Goal: Task Accomplishment & Management: Use online tool/utility

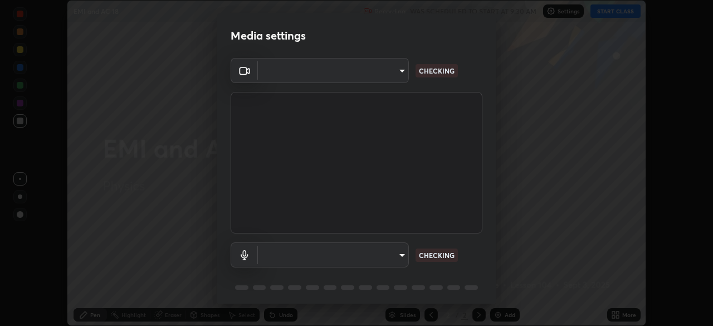
scroll to position [326, 713]
click at [388, 248] on body "Erase all EMI and AC 18 Recording WAS SCHEDULED TO START AT 9:30 AM Settings ST…" at bounding box center [356, 163] width 713 height 326
type input "5a3b26b24554f8cf6e797ef24758c72d9ac35fc194b839c1ab14931f8614fd13"
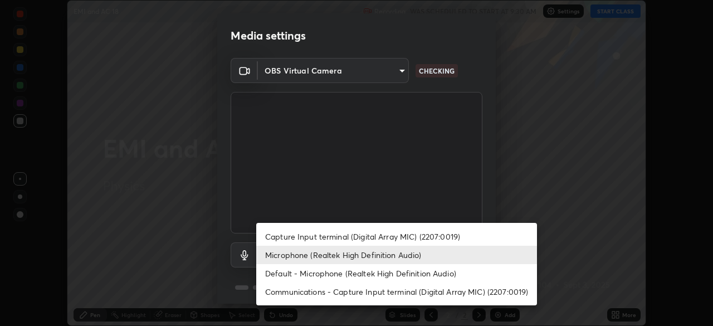
click at [361, 279] on li "Default - Microphone (Realtek High Definition Audio)" at bounding box center [396, 273] width 281 height 18
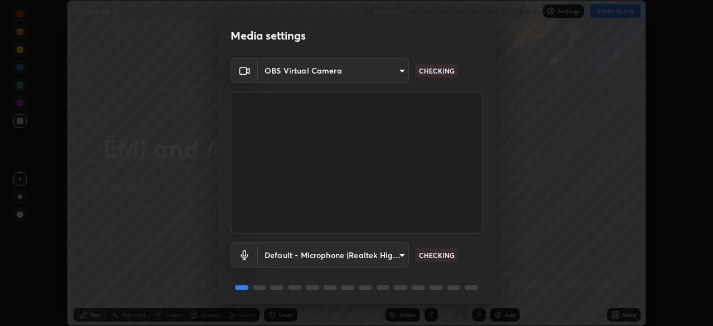
click at [337, 258] on body "Erase all EMI and AC 18 Recording WAS SCHEDULED TO START AT 9:30 AM Settings ST…" at bounding box center [356, 163] width 713 height 326
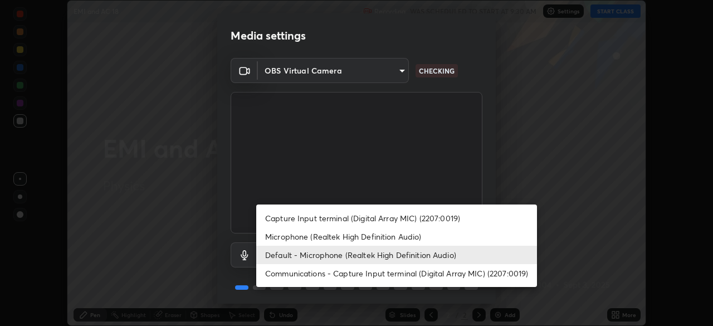
click at [301, 236] on li "Microphone (Realtek High Definition Audio)" at bounding box center [396, 236] width 281 height 18
type input "a2845f27f241d78e81142a5bcad2dd0661d1231b7acccdda9ee201247719edf7"
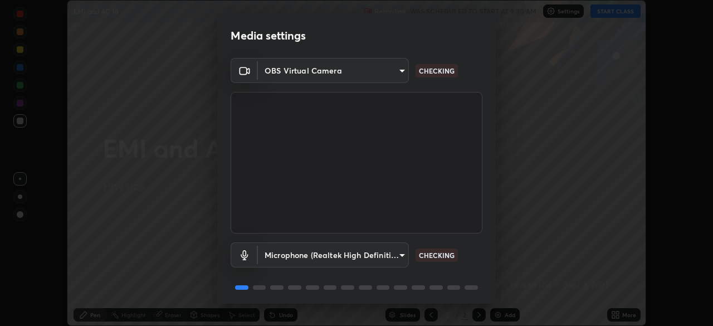
scroll to position [40, 0]
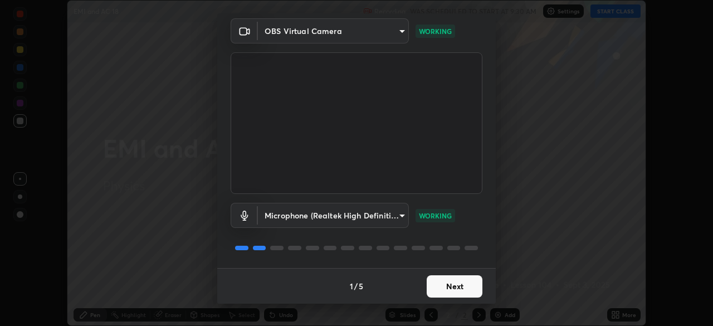
click at [466, 292] on button "Next" at bounding box center [455, 286] width 56 height 22
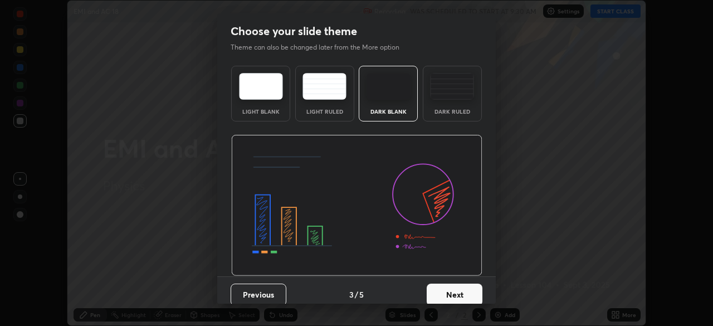
click at [469, 294] on button "Next" at bounding box center [455, 295] width 56 height 22
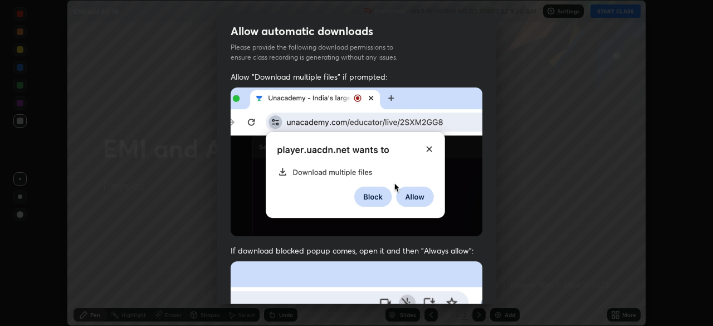
click at [459, 226] on img at bounding box center [357, 162] width 252 height 149
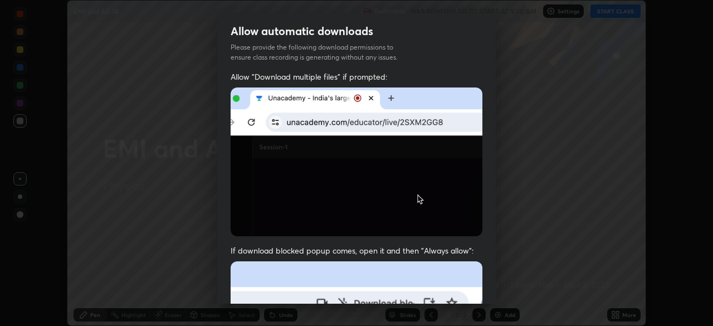
click at [458, 223] on img at bounding box center [357, 162] width 252 height 149
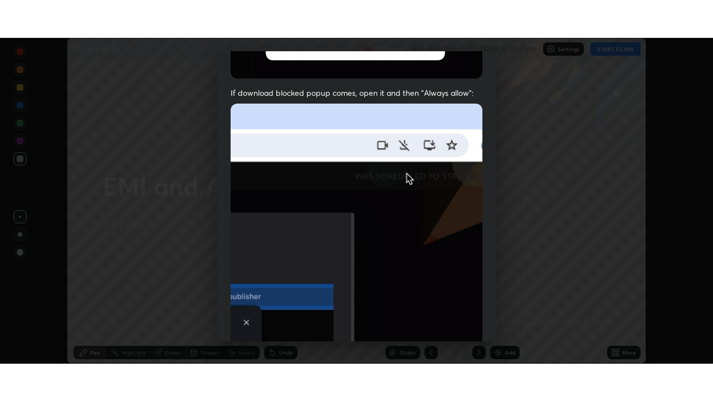
scroll to position [267, 0]
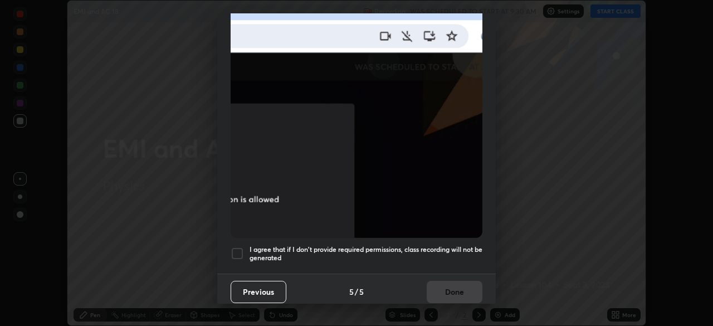
click at [433, 254] on h5 "I agree that if I don't provide required permissions, class recording will not …" at bounding box center [366, 253] width 233 height 17
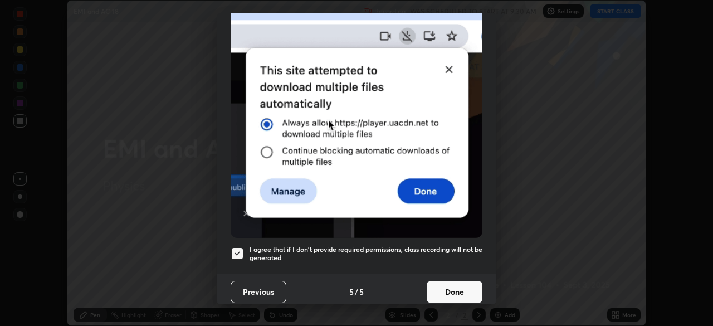
click at [454, 286] on button "Done" at bounding box center [455, 292] width 56 height 22
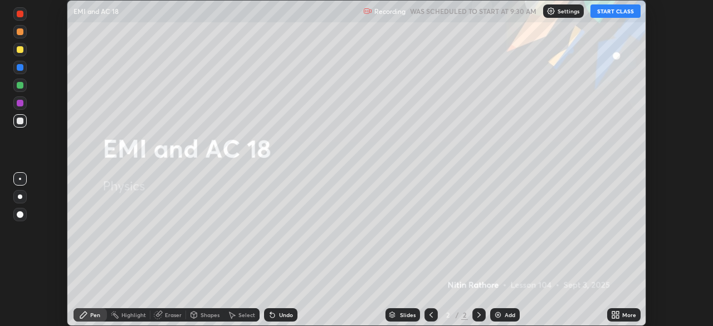
click at [615, 317] on icon at bounding box center [614, 316] width 3 height 3
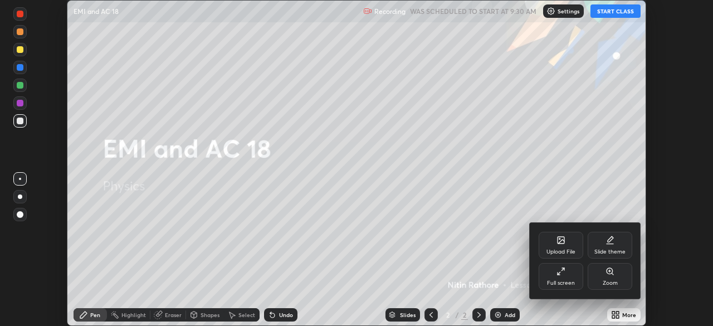
click at [570, 281] on div "Full screen" at bounding box center [561, 283] width 28 height 6
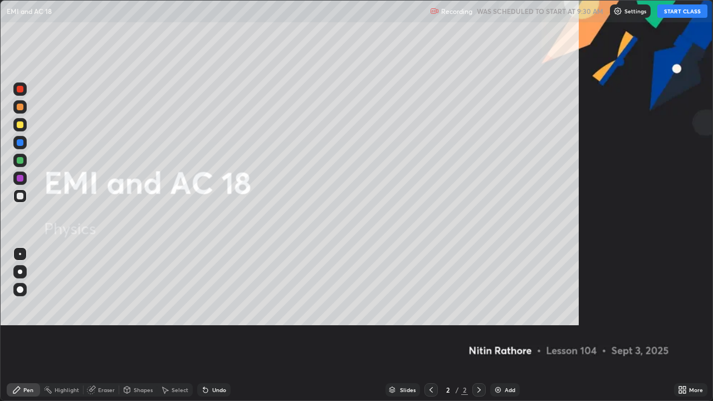
scroll to position [401, 713]
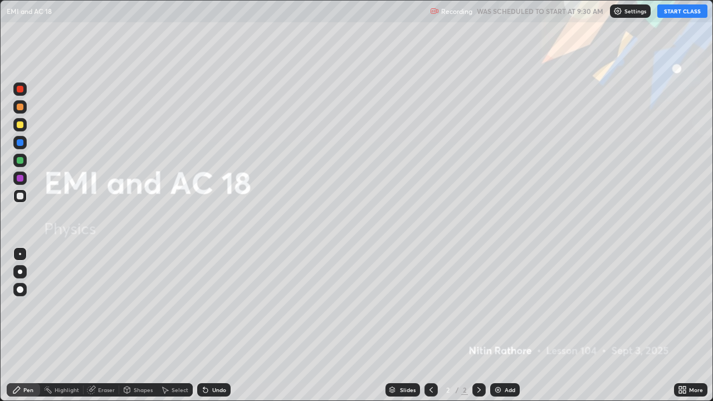
click at [672, 12] on button "START CLASS" at bounding box center [683, 10] width 50 height 13
click at [496, 326] on div "Add" at bounding box center [506, 390] width 30 height 13
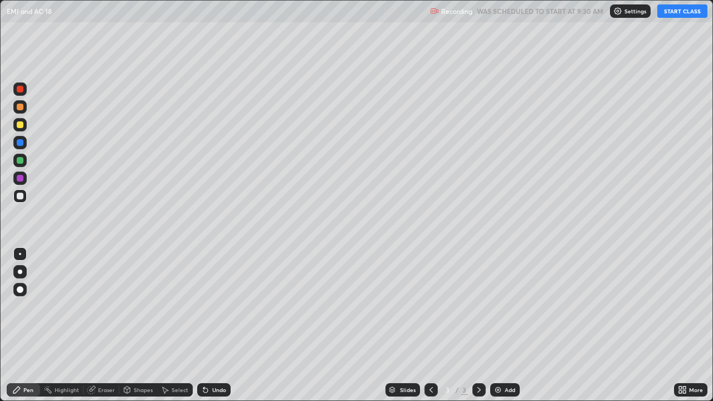
click at [26, 275] on div at bounding box center [19, 271] width 13 height 13
click at [203, 326] on icon at bounding box center [203, 387] width 1 height 1
click at [134, 326] on div "Shapes" at bounding box center [143, 390] width 19 height 6
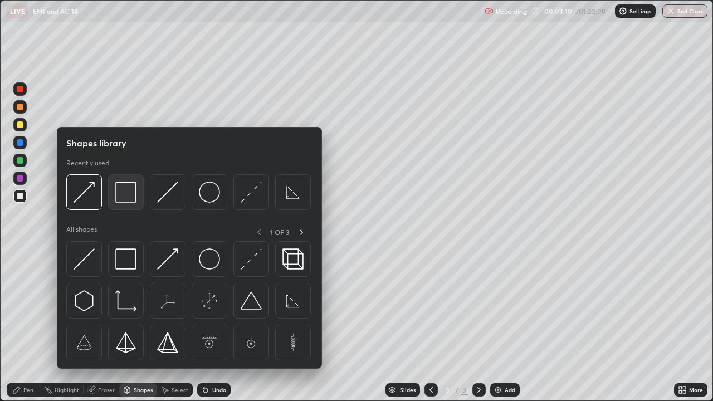
click at [124, 187] on img at bounding box center [125, 192] width 21 height 21
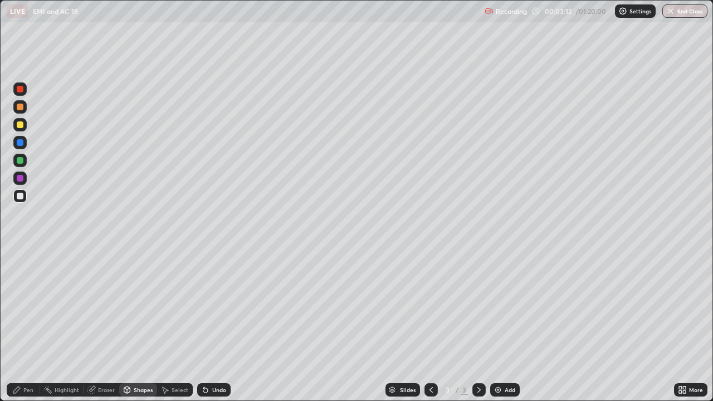
click at [31, 326] on div "Pen" at bounding box center [28, 390] width 10 height 6
click at [136, 326] on div "Shapes" at bounding box center [138, 390] width 38 height 13
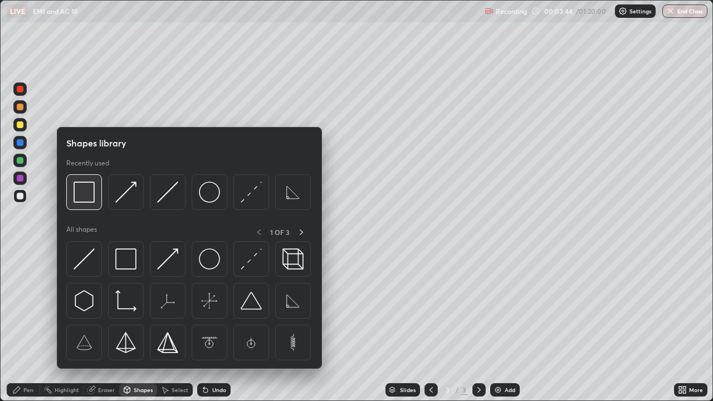
click at [93, 196] on img at bounding box center [84, 192] width 21 height 21
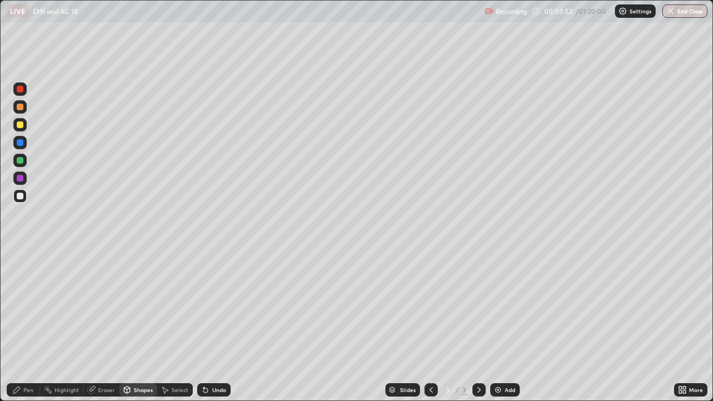
click at [144, 326] on div "Shapes" at bounding box center [143, 390] width 19 height 6
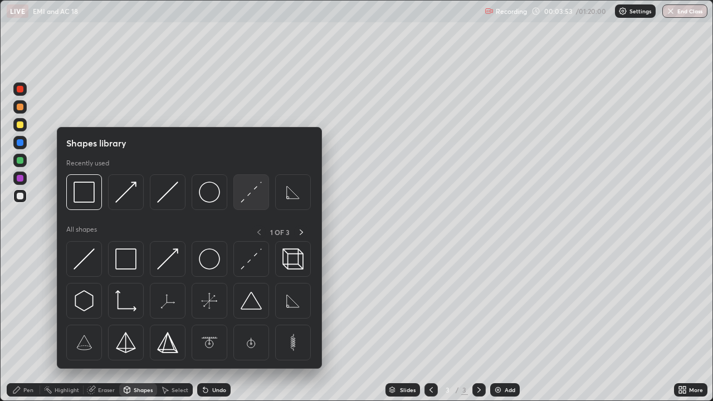
click at [258, 194] on img at bounding box center [251, 192] width 21 height 21
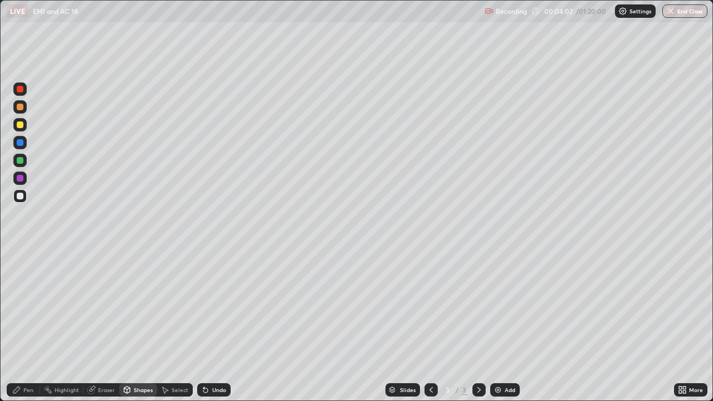
click at [19, 326] on icon at bounding box center [16, 390] width 9 height 9
click at [21, 124] on div at bounding box center [20, 125] width 7 height 7
click at [25, 164] on div at bounding box center [19, 160] width 13 height 13
click at [18, 163] on div at bounding box center [20, 160] width 7 height 7
click at [20, 111] on div at bounding box center [19, 106] width 13 height 13
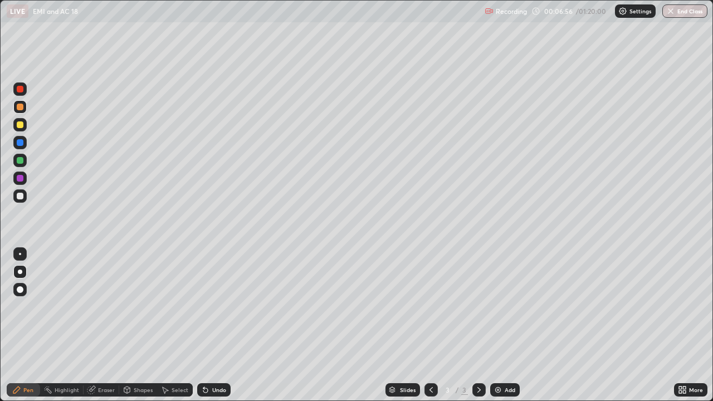
click at [103, 326] on div "Eraser" at bounding box center [106, 390] width 17 height 6
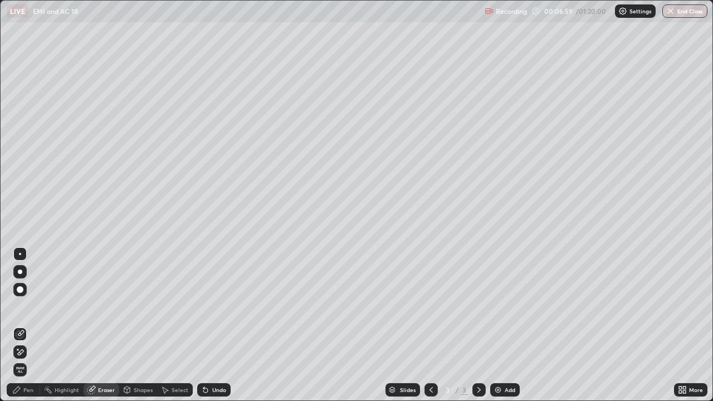
click at [45, 326] on circle at bounding box center [44, 389] width 1 height 1
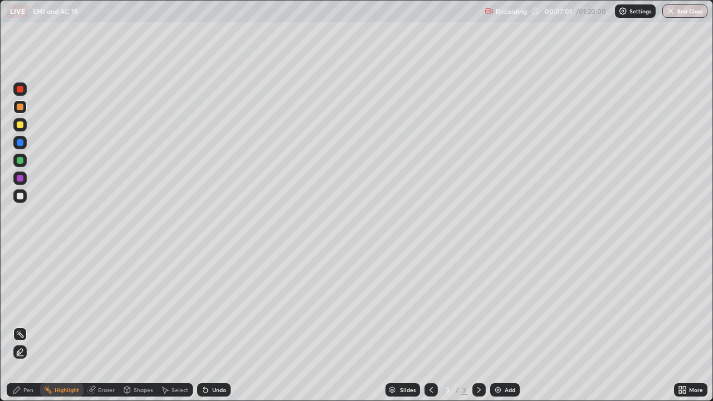
click at [36, 326] on div "Pen" at bounding box center [23, 390] width 33 height 13
click at [215, 326] on div "Undo" at bounding box center [219, 390] width 14 height 6
click at [20, 196] on div at bounding box center [20, 196] width 7 height 7
click at [21, 110] on div at bounding box center [20, 107] width 7 height 7
click at [22, 143] on div at bounding box center [20, 142] width 7 height 7
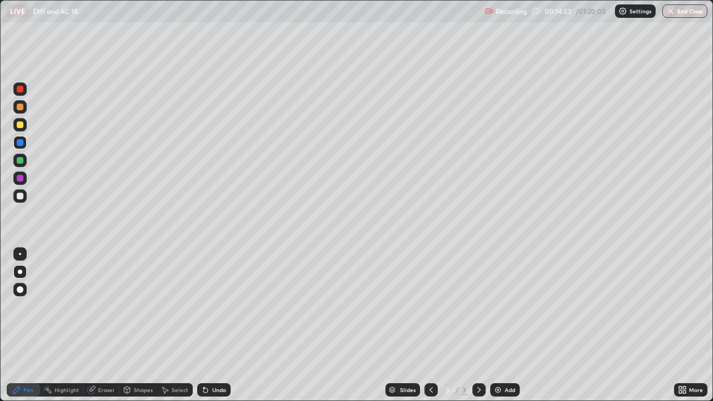
click at [512, 326] on div "Add" at bounding box center [510, 390] width 11 height 6
click at [22, 199] on div at bounding box center [19, 196] width 13 height 13
click at [211, 326] on div "Undo" at bounding box center [213, 390] width 33 height 13
click at [140, 326] on div "Shapes" at bounding box center [143, 390] width 19 height 6
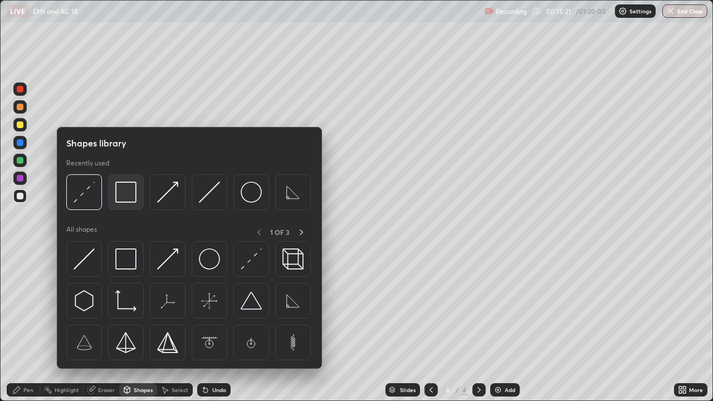
click at [129, 195] on img at bounding box center [125, 192] width 21 height 21
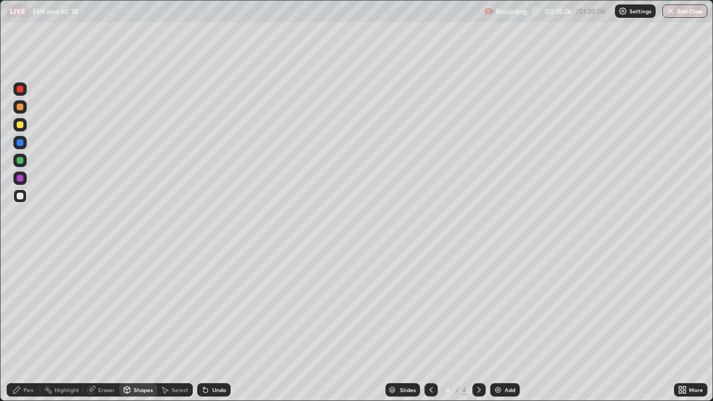
click at [103, 326] on div "Eraser" at bounding box center [106, 390] width 17 height 6
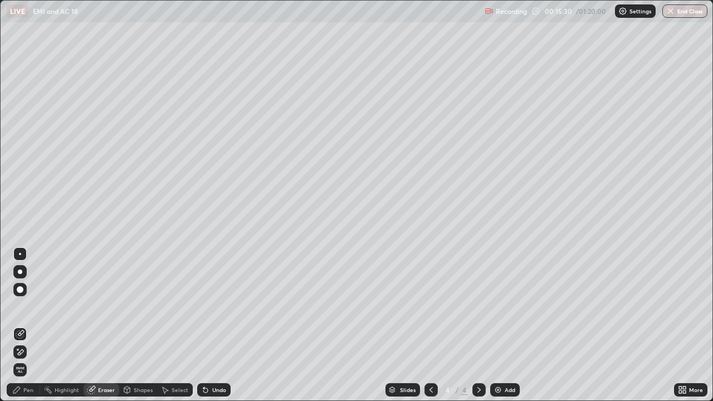
click at [142, 326] on div "Shapes" at bounding box center [143, 390] width 19 height 6
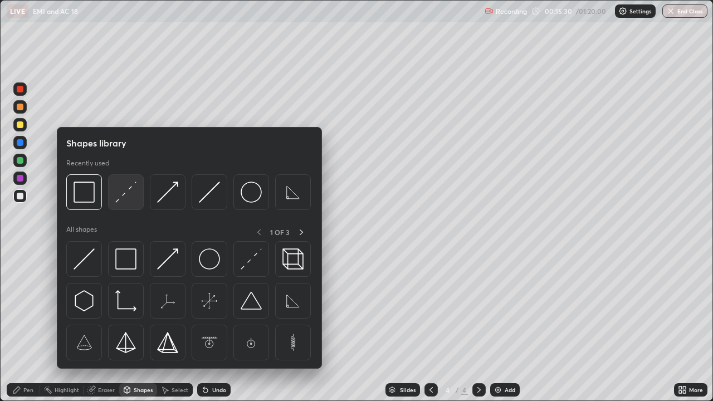
click at [132, 192] on img at bounding box center [125, 192] width 21 height 21
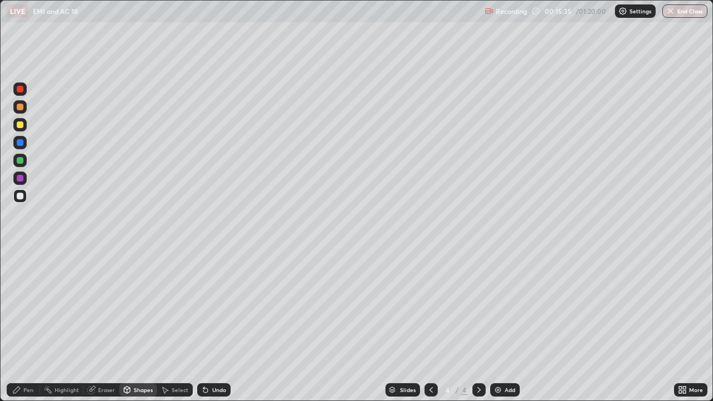
click at [429, 326] on icon at bounding box center [431, 390] width 9 height 9
click at [216, 326] on div "Undo" at bounding box center [219, 390] width 14 height 6
click at [34, 326] on div "Pen" at bounding box center [23, 390] width 33 height 13
click at [15, 177] on div at bounding box center [19, 178] width 13 height 13
click at [483, 326] on div at bounding box center [479, 390] width 13 height 13
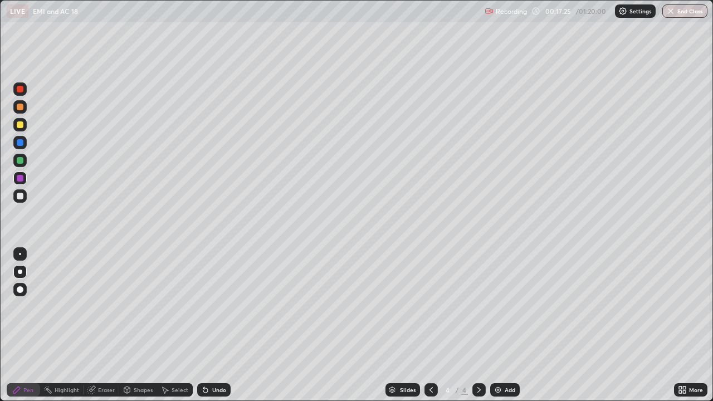
click at [21, 200] on div at bounding box center [19, 196] width 13 height 13
click at [172, 326] on div "Select" at bounding box center [180, 390] width 17 height 6
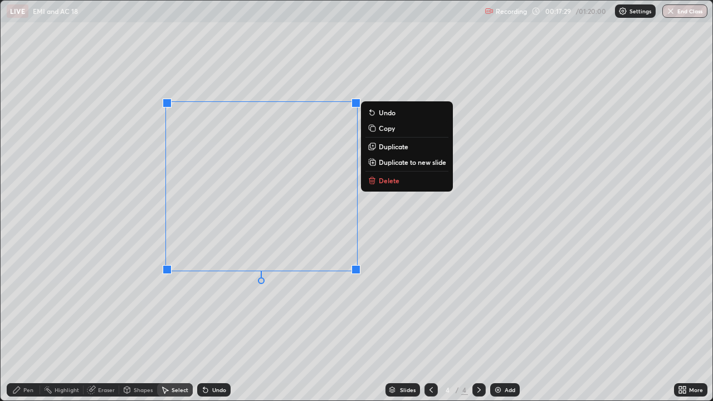
click at [31, 326] on div "Pen" at bounding box center [28, 390] width 10 height 6
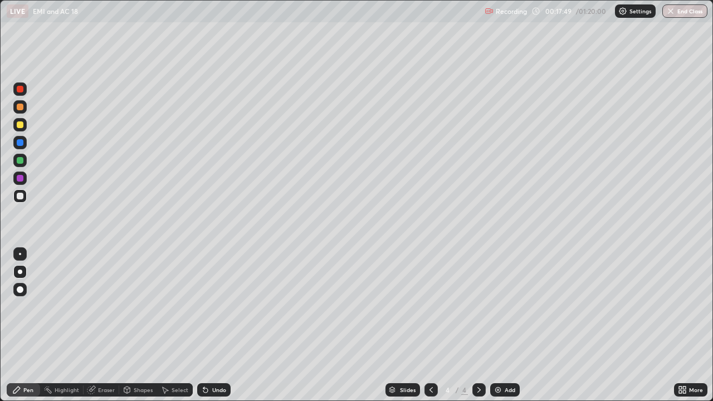
click at [135, 326] on div "Shapes" at bounding box center [143, 390] width 19 height 6
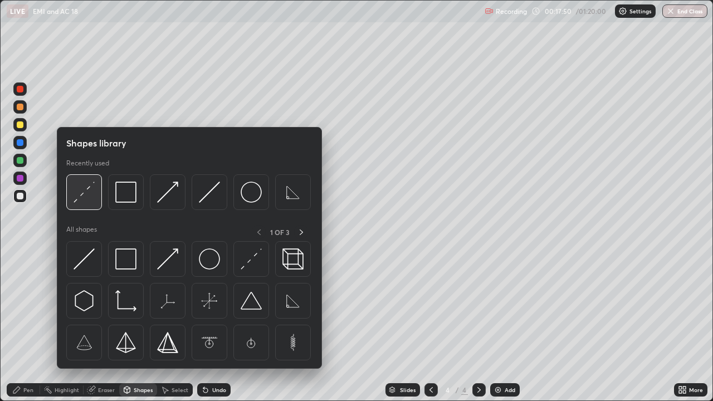
click at [89, 200] on img at bounding box center [84, 192] width 21 height 21
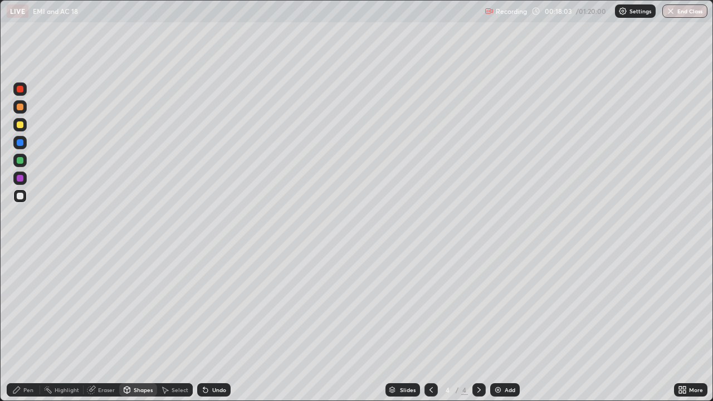
click at [31, 326] on div "Pen" at bounding box center [28, 390] width 10 height 6
click at [139, 326] on div "Shapes" at bounding box center [143, 390] width 19 height 6
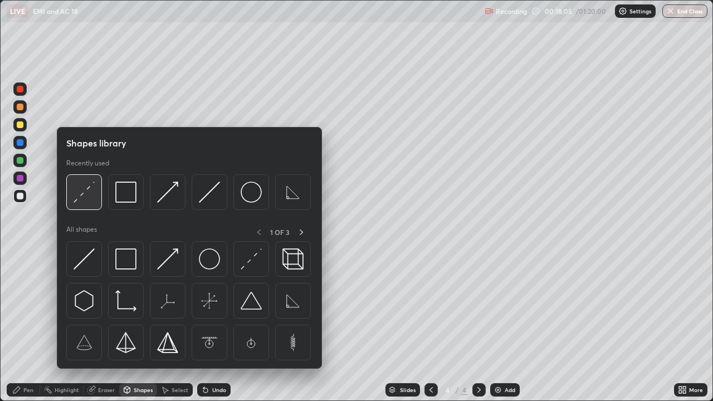
click at [91, 201] on img at bounding box center [84, 192] width 21 height 21
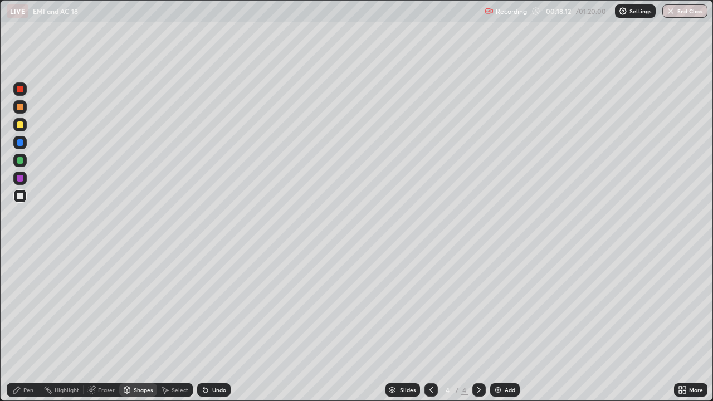
click at [23, 326] on div "Pen" at bounding box center [28, 390] width 10 height 6
click at [22, 180] on div at bounding box center [20, 178] width 7 height 7
click at [20, 200] on div at bounding box center [19, 196] width 13 height 13
click at [22, 122] on div at bounding box center [20, 125] width 7 height 7
click at [132, 326] on div "Shapes" at bounding box center [138, 390] width 38 height 13
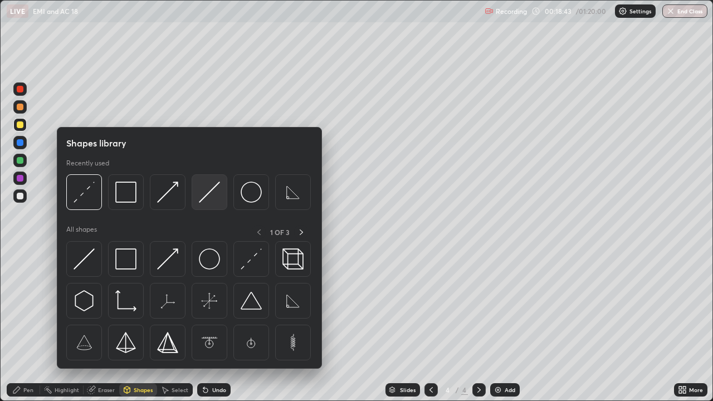
click at [210, 191] on img at bounding box center [209, 192] width 21 height 21
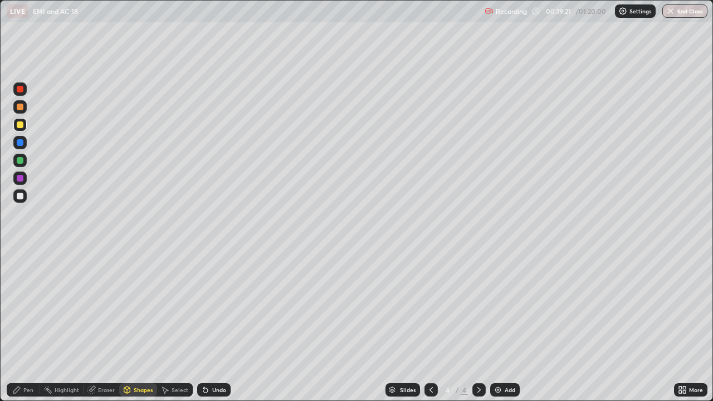
click at [95, 326] on icon at bounding box center [91, 390] width 9 height 9
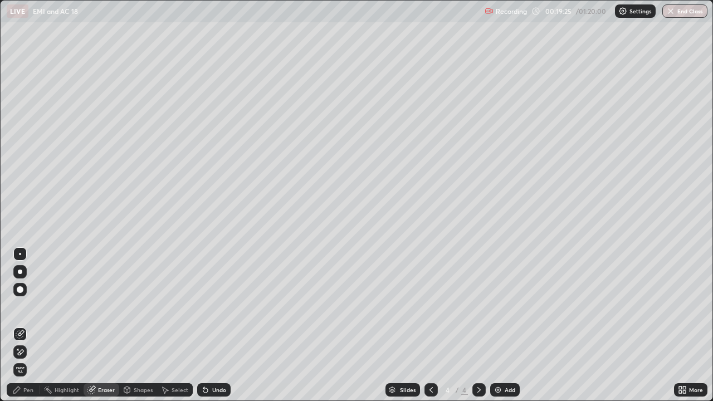
click at [18, 326] on icon at bounding box center [16, 390] width 7 height 7
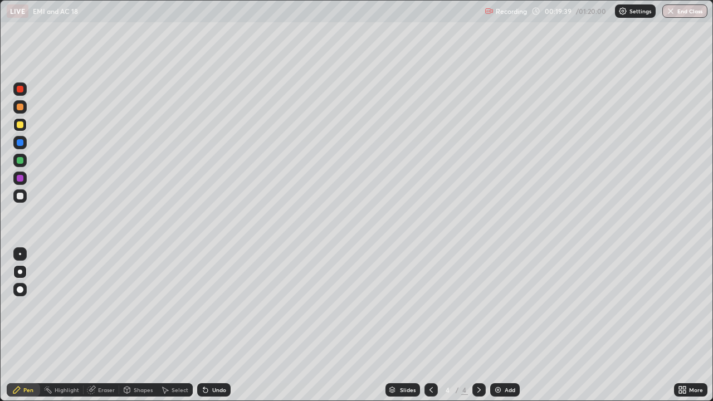
click at [208, 326] on div "Undo" at bounding box center [213, 390] width 33 height 13
click at [210, 326] on div "Undo" at bounding box center [213, 390] width 33 height 13
click at [134, 326] on div "Shapes" at bounding box center [143, 390] width 19 height 6
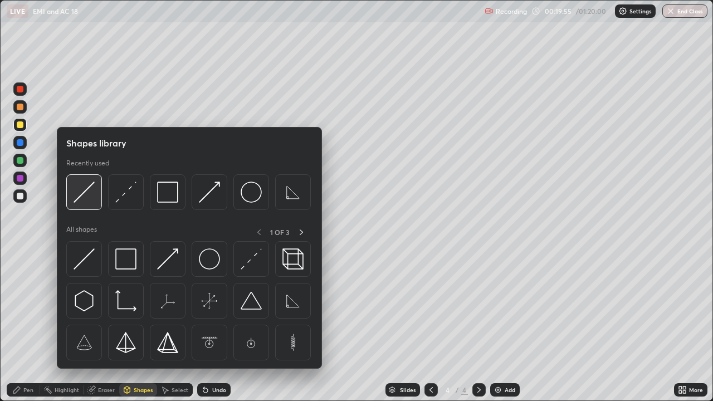
click at [93, 201] on img at bounding box center [84, 192] width 21 height 21
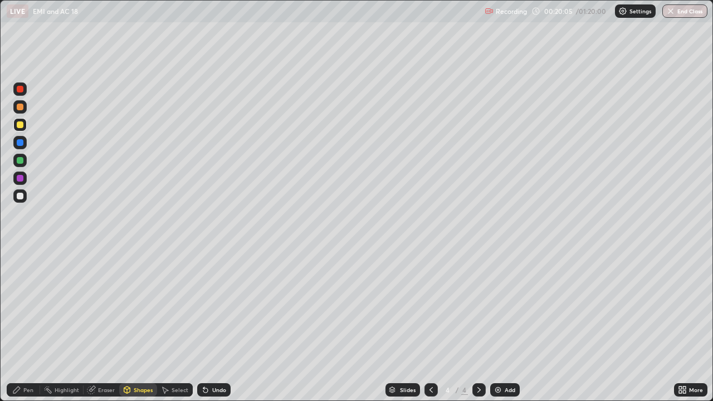
click at [92, 326] on icon at bounding box center [91, 390] width 7 height 7
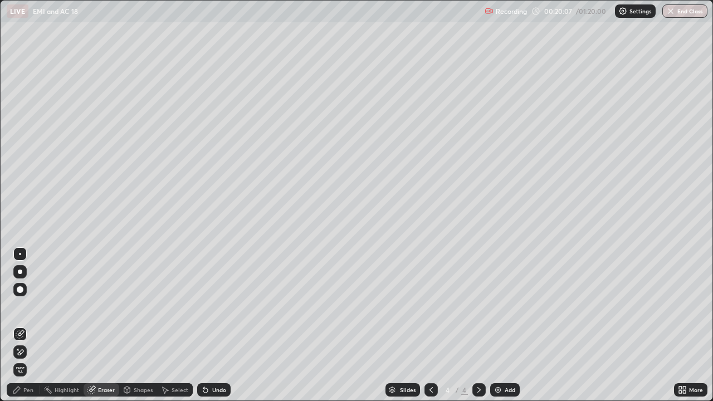
click at [130, 326] on icon at bounding box center [127, 390] width 9 height 9
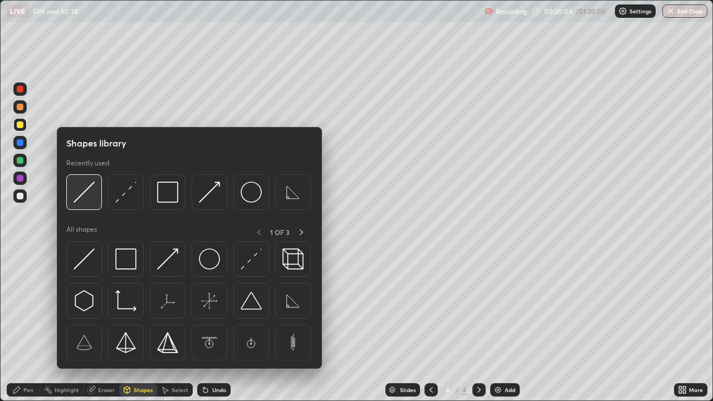
click at [86, 199] on img at bounding box center [84, 192] width 21 height 21
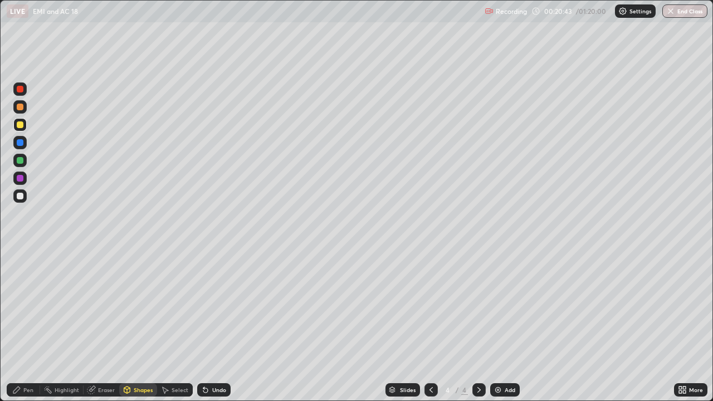
click at [203, 326] on icon at bounding box center [205, 391] width 4 height 4
click at [204, 326] on icon at bounding box center [205, 391] width 4 height 4
click at [205, 326] on icon at bounding box center [205, 391] width 4 height 4
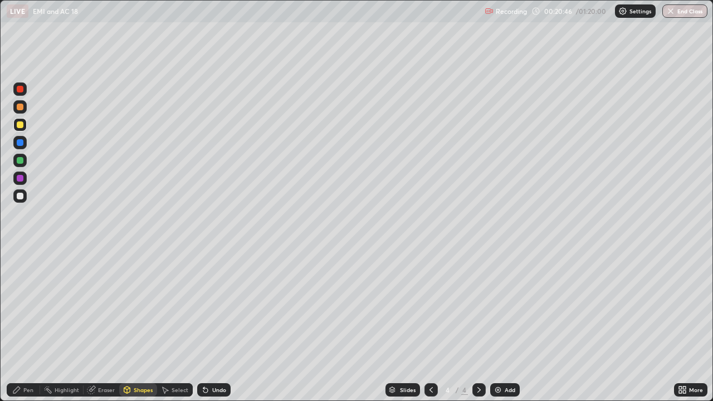
click at [207, 326] on icon at bounding box center [205, 390] width 9 height 9
click at [209, 326] on div "Undo" at bounding box center [213, 390] width 33 height 13
click at [212, 326] on div "Undo" at bounding box center [219, 390] width 14 height 6
click at [210, 326] on div "Undo" at bounding box center [213, 390] width 33 height 13
click at [138, 326] on div "Shapes" at bounding box center [143, 390] width 19 height 6
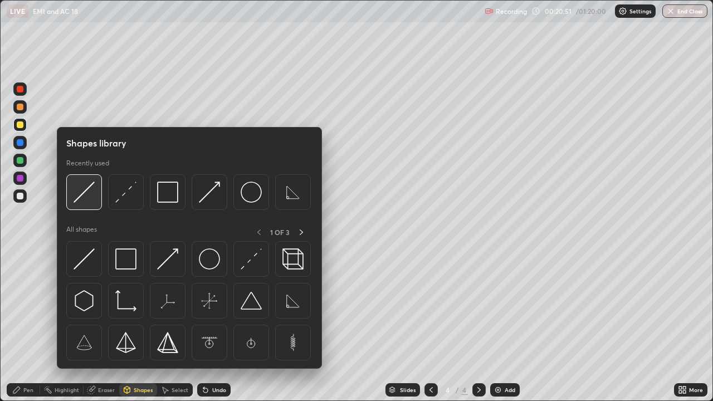
click at [93, 202] on img at bounding box center [84, 192] width 21 height 21
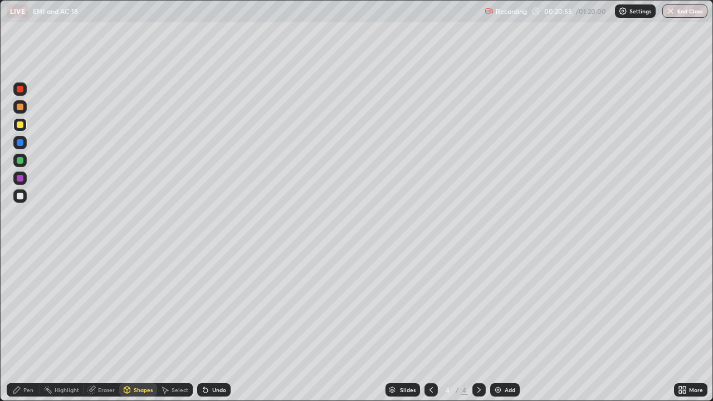
click at [93, 326] on icon at bounding box center [91, 390] width 7 height 7
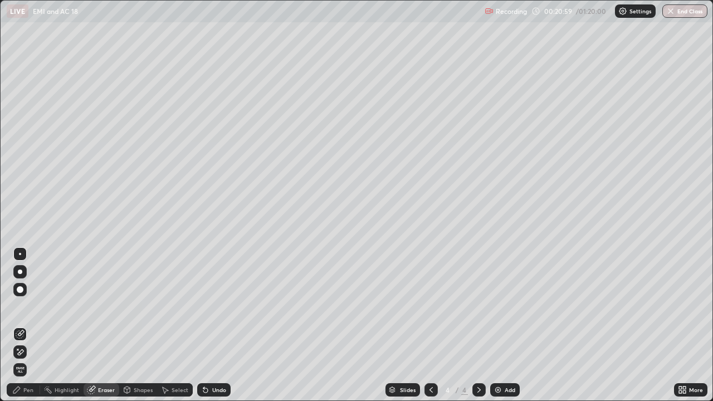
click at [134, 326] on div "Shapes" at bounding box center [143, 390] width 19 height 6
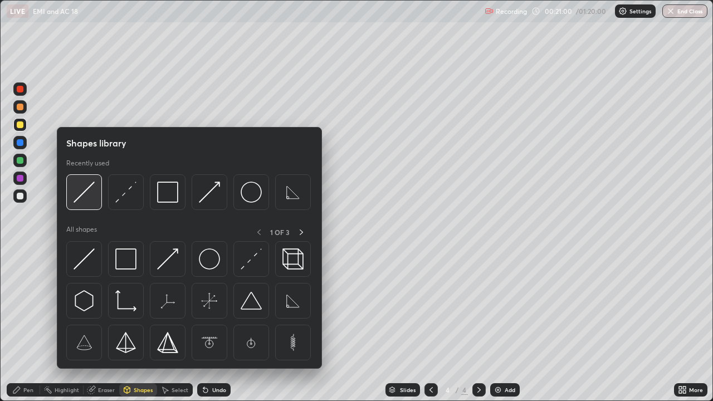
click at [81, 198] on img at bounding box center [84, 192] width 21 height 21
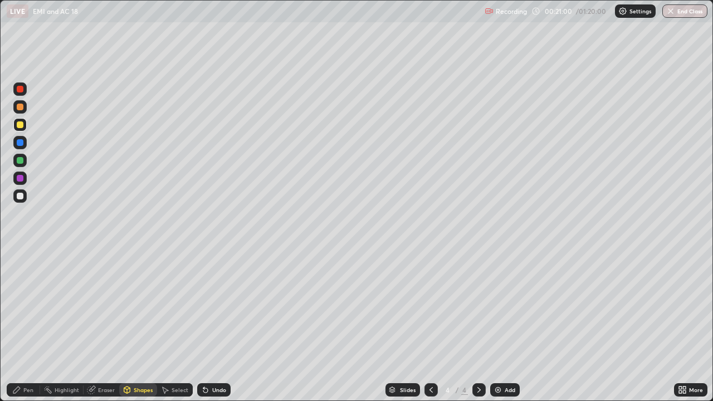
click at [17, 161] on div at bounding box center [20, 160] width 7 height 7
click at [109, 326] on div "Eraser" at bounding box center [106, 390] width 17 height 6
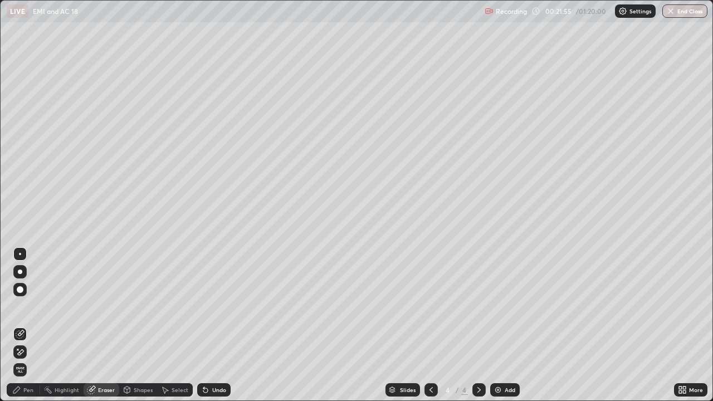
click at [28, 326] on div "Pen" at bounding box center [28, 390] width 10 height 6
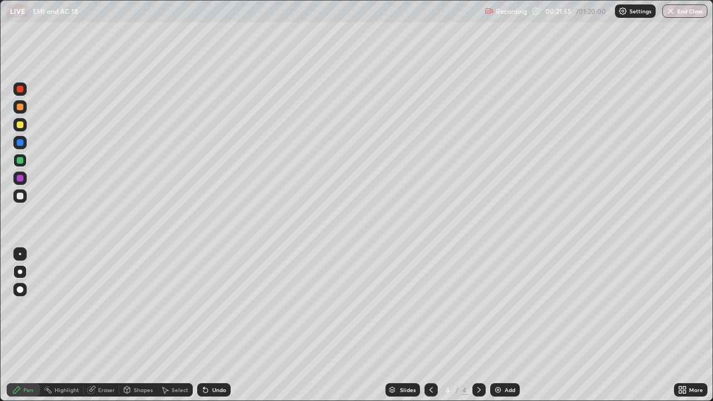
click at [20, 198] on div at bounding box center [20, 196] width 7 height 7
click at [206, 326] on div "Undo" at bounding box center [213, 390] width 33 height 13
click at [202, 326] on div "Undo" at bounding box center [213, 390] width 33 height 13
click at [99, 326] on div "Eraser" at bounding box center [106, 390] width 17 height 6
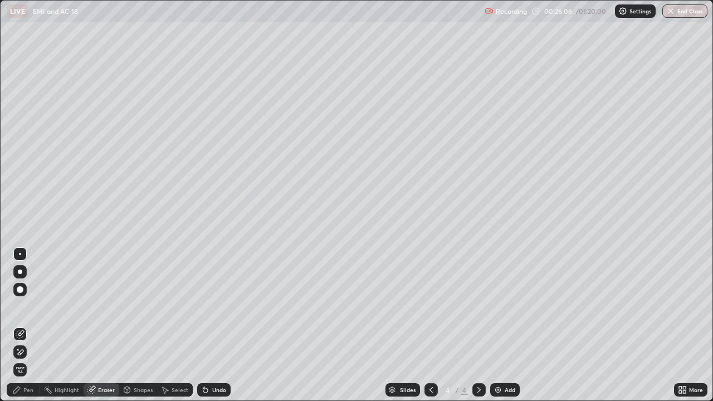
click at [28, 326] on div "Pen" at bounding box center [28, 390] width 10 height 6
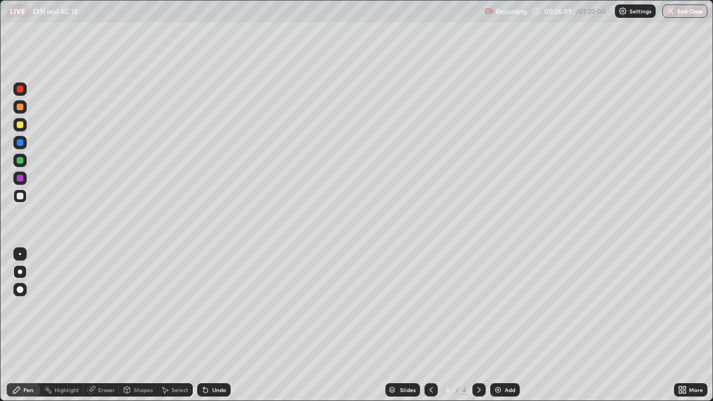
click at [18, 91] on div at bounding box center [20, 89] width 7 height 7
click at [26, 200] on div at bounding box center [19, 196] width 13 height 13
click at [501, 326] on img at bounding box center [498, 390] width 9 height 9
click at [135, 326] on div "Shapes" at bounding box center [143, 390] width 19 height 6
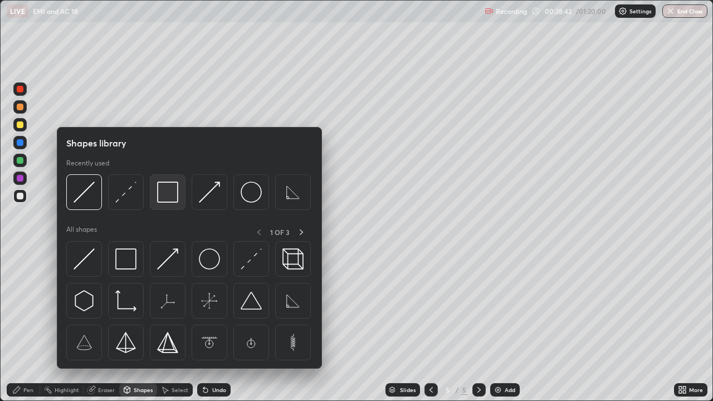
click at [167, 193] on img at bounding box center [167, 192] width 21 height 21
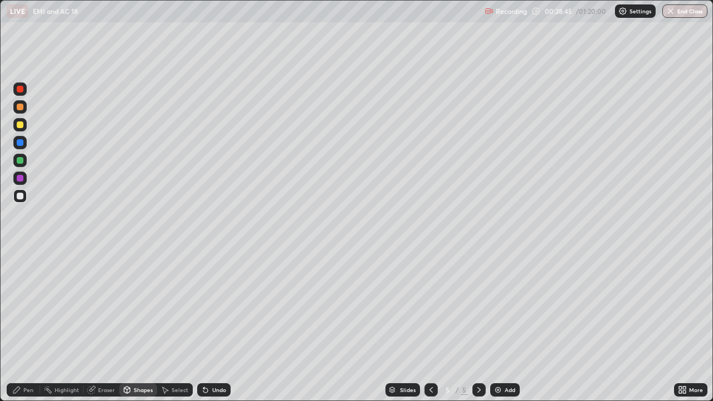
click at [31, 326] on div "Pen" at bounding box center [23, 390] width 33 height 13
click at [137, 326] on div "Shapes" at bounding box center [143, 390] width 19 height 6
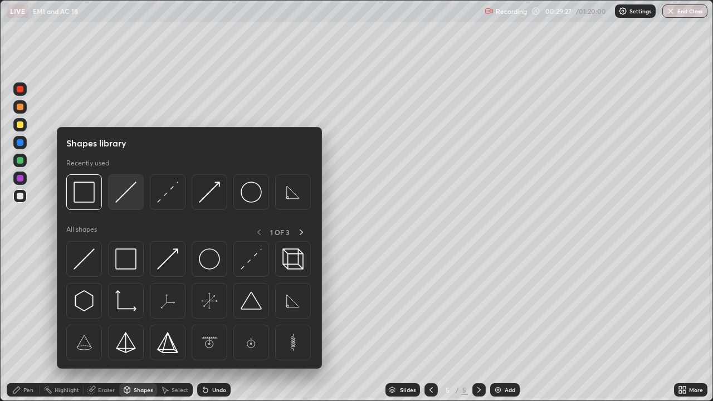
click at [124, 203] on img at bounding box center [125, 192] width 21 height 21
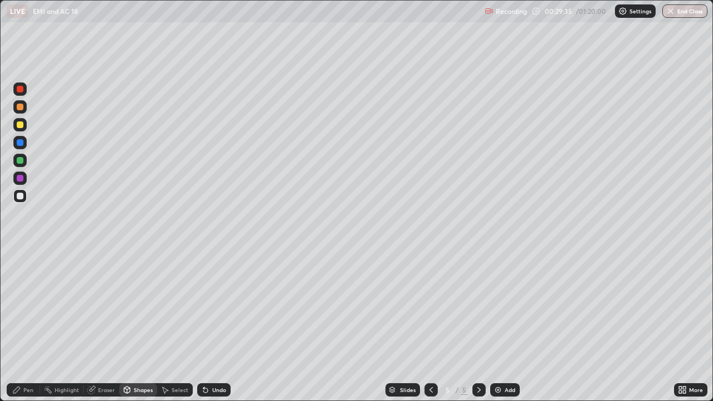
click at [31, 326] on div "Pen" at bounding box center [28, 390] width 10 height 6
click at [135, 326] on div "Shapes" at bounding box center [143, 390] width 19 height 6
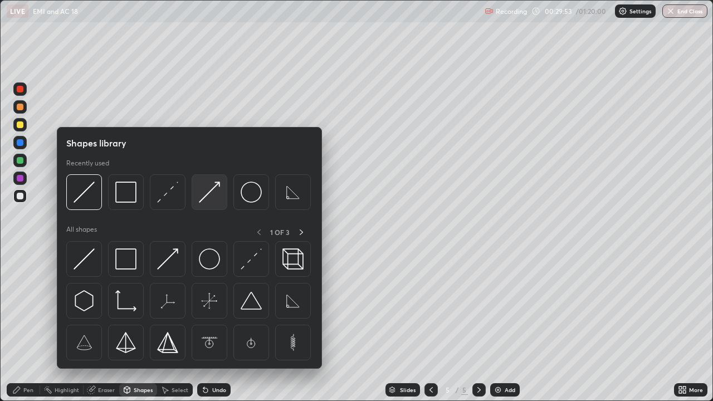
click at [214, 192] on img at bounding box center [209, 192] width 21 height 21
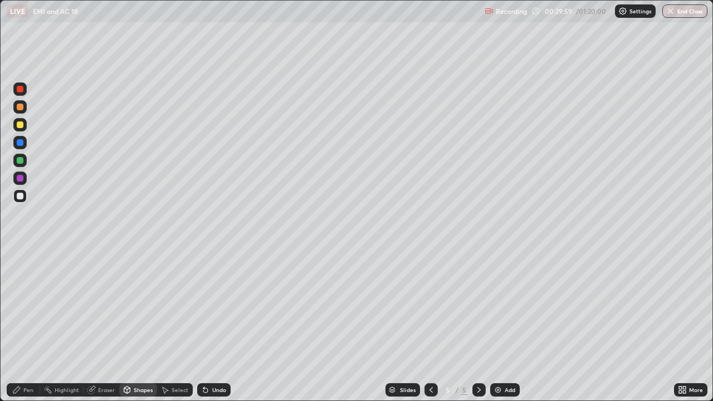
click at [30, 326] on div "Pen" at bounding box center [28, 390] width 10 height 6
click at [209, 326] on div "Undo" at bounding box center [213, 390] width 33 height 13
click at [212, 326] on div "Undo" at bounding box center [213, 390] width 33 height 13
click at [206, 326] on icon at bounding box center [205, 390] width 9 height 9
click at [134, 326] on div "Shapes" at bounding box center [143, 390] width 19 height 6
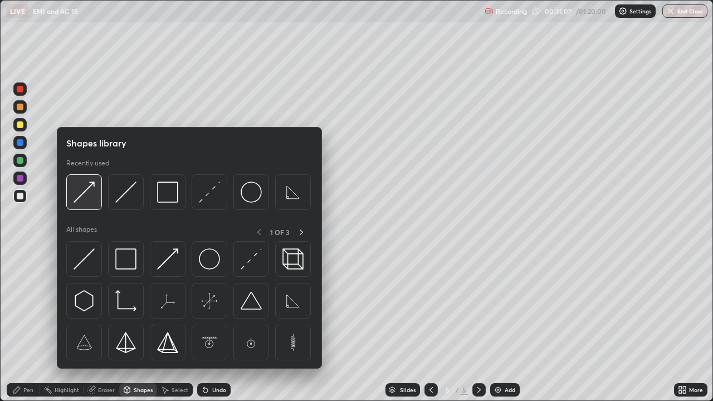
click at [93, 202] on img at bounding box center [84, 192] width 21 height 21
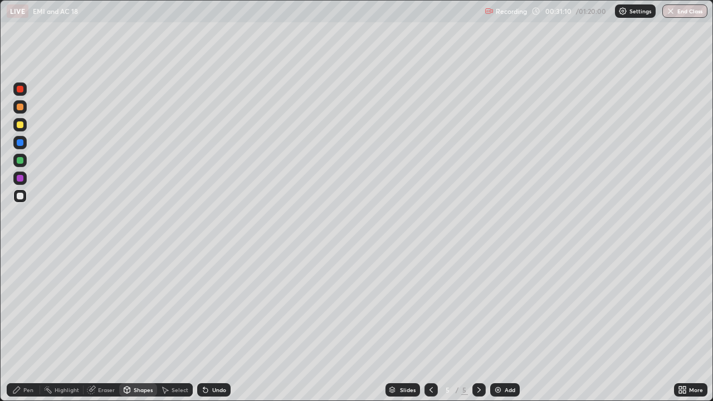
click at [18, 326] on icon at bounding box center [16, 390] width 9 height 9
click at [182, 326] on div "Select" at bounding box center [180, 390] width 17 height 6
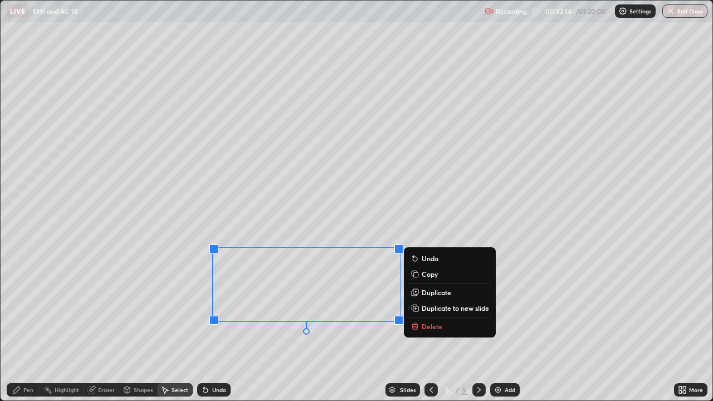
click at [434, 293] on p "Duplicate" at bounding box center [437, 292] width 30 height 9
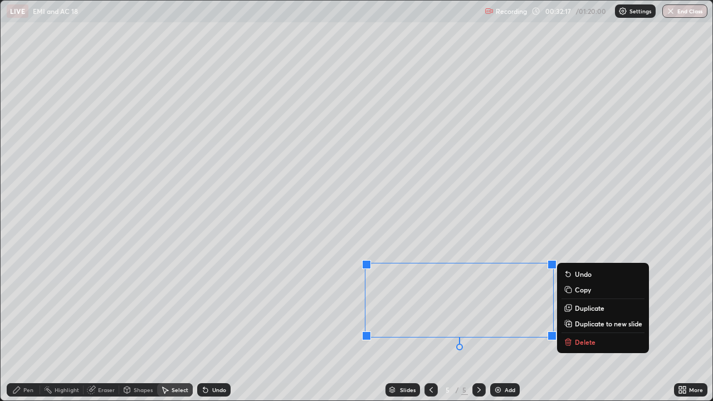
click at [22, 326] on div "Pen" at bounding box center [23, 390] width 33 height 13
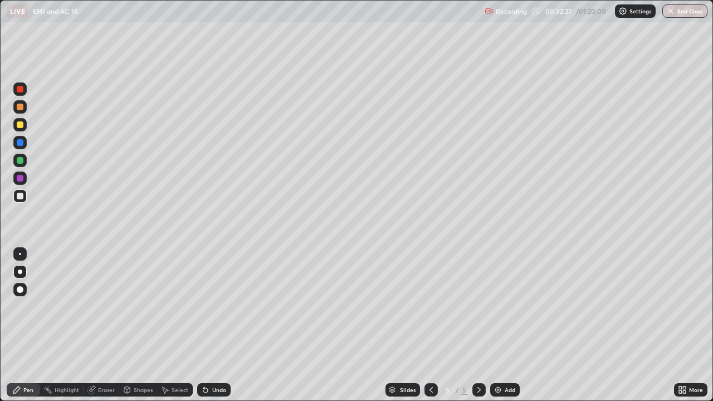
click at [95, 326] on icon at bounding box center [91, 390] width 9 height 9
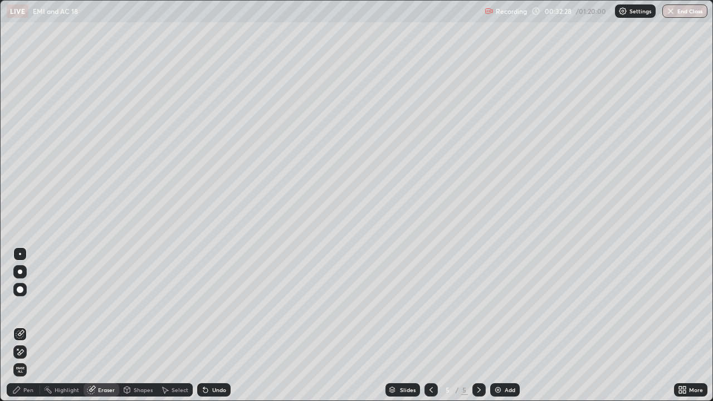
click at [20, 326] on icon at bounding box center [21, 353] width 6 height 6
click at [22, 326] on div "Pen" at bounding box center [23, 390] width 33 height 13
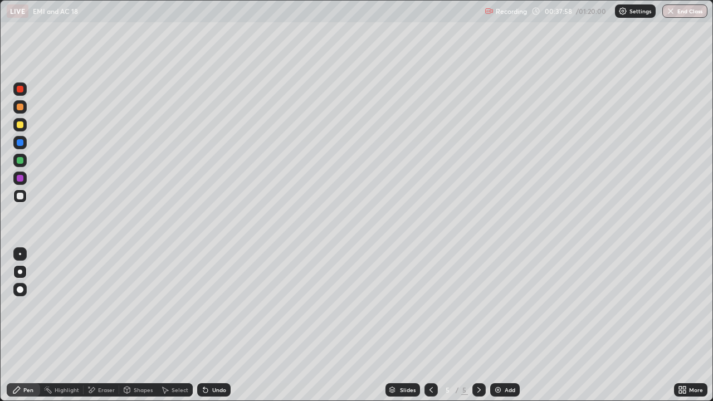
click at [500, 326] on div "Add" at bounding box center [506, 390] width 30 height 13
click at [144, 326] on div "Shapes" at bounding box center [143, 390] width 19 height 6
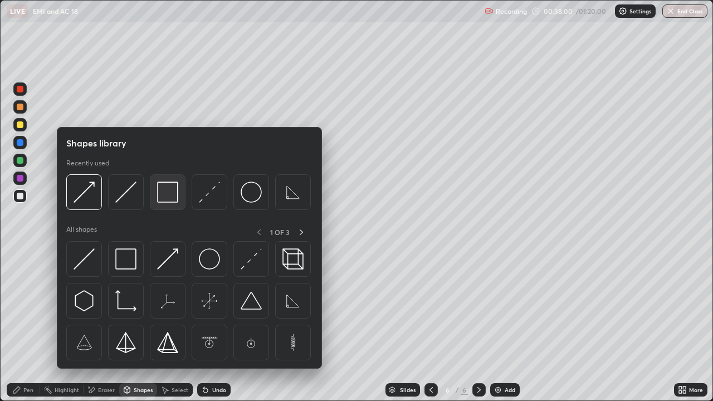
click at [166, 197] on img at bounding box center [167, 192] width 21 height 21
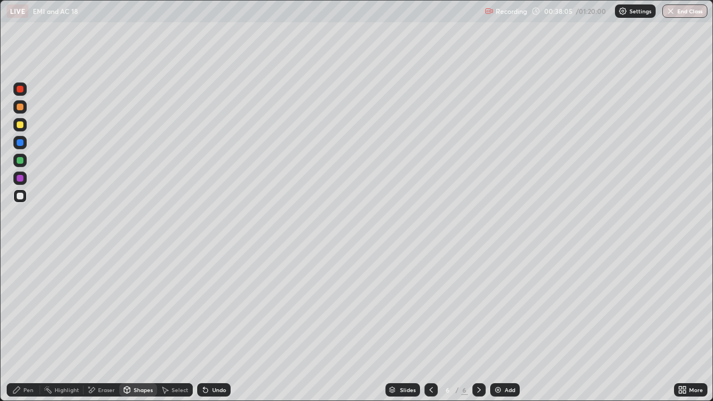
click at [22, 128] on div at bounding box center [20, 125] width 7 height 7
click at [28, 326] on div "Pen" at bounding box center [23, 390] width 33 height 13
click at [133, 326] on div "Shapes" at bounding box center [138, 390] width 38 height 13
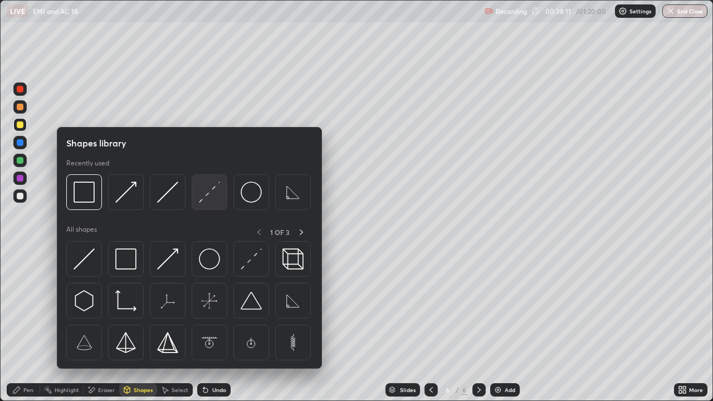
click at [207, 201] on img at bounding box center [209, 192] width 21 height 21
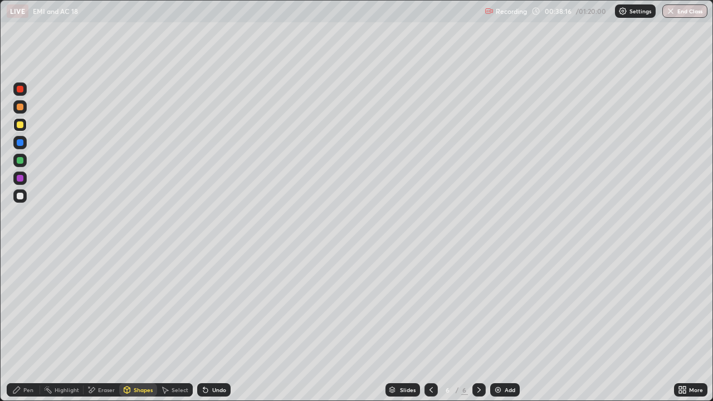
click at [222, 326] on div "Undo" at bounding box center [219, 390] width 14 height 6
click at [225, 326] on div "Undo" at bounding box center [212, 390] width 38 height 22
click at [221, 326] on div "Undo" at bounding box center [212, 390] width 38 height 22
click at [226, 326] on div "Undo" at bounding box center [212, 390] width 38 height 22
click at [132, 326] on div "Shapes" at bounding box center [138, 390] width 38 height 13
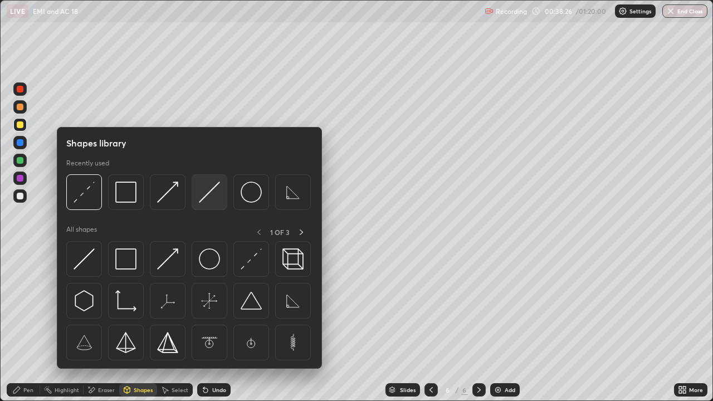
click at [206, 197] on img at bounding box center [209, 192] width 21 height 21
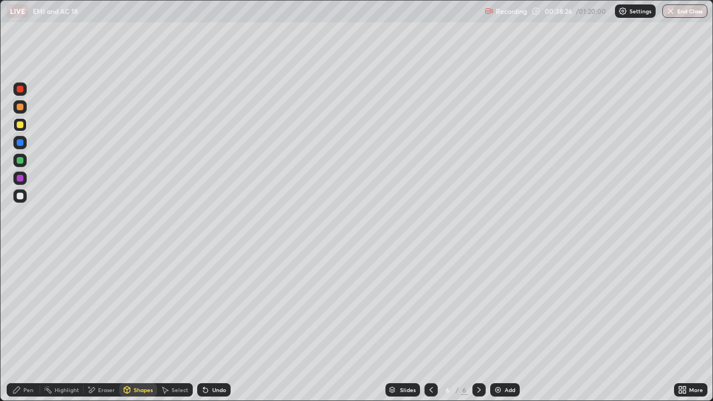
click at [19, 159] on div at bounding box center [20, 160] width 7 height 7
click at [103, 326] on div "Eraser" at bounding box center [106, 390] width 17 height 6
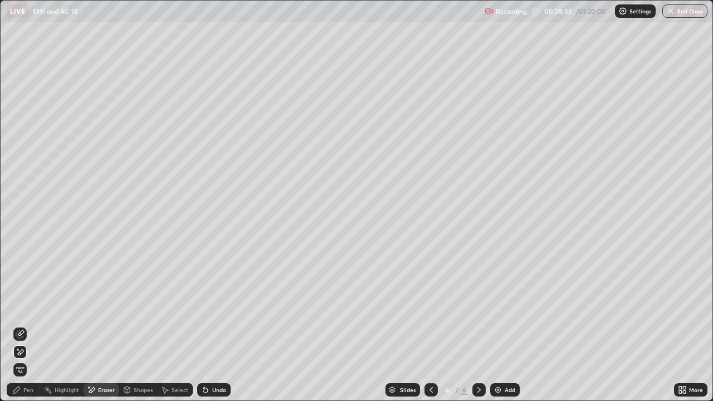
click at [18, 326] on icon at bounding box center [20, 334] width 9 height 9
click at [23, 326] on div "Pen" at bounding box center [28, 390] width 10 height 6
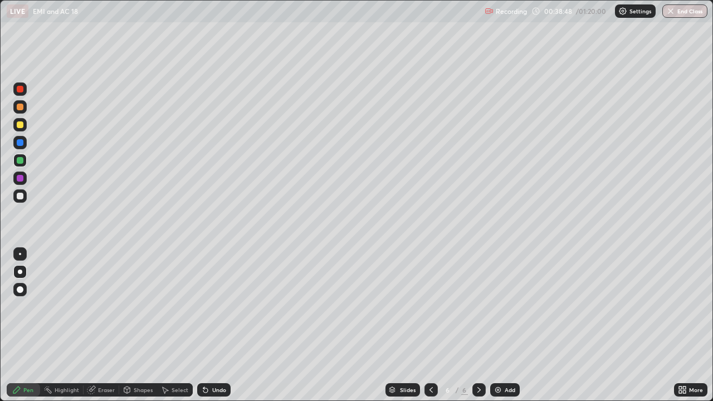
click at [19, 196] on div at bounding box center [20, 196] width 7 height 7
click at [501, 326] on img at bounding box center [498, 390] width 9 height 9
click at [204, 326] on icon at bounding box center [205, 391] width 4 height 4
click at [26, 326] on div "Pen" at bounding box center [23, 390] width 33 height 13
click at [148, 326] on div "Shapes" at bounding box center [138, 390] width 38 height 13
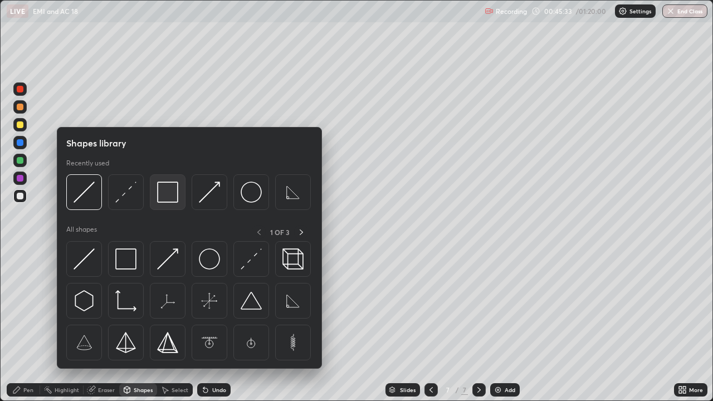
click at [177, 193] on img at bounding box center [167, 192] width 21 height 21
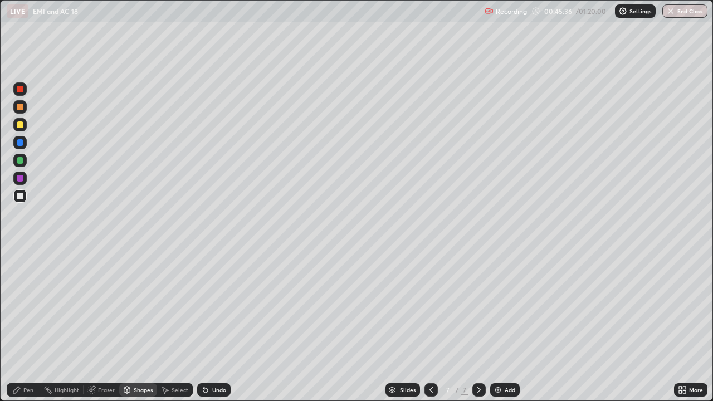
click at [26, 326] on div "Pen" at bounding box center [28, 390] width 10 height 6
click at [134, 326] on div "Shapes" at bounding box center [138, 390] width 38 height 13
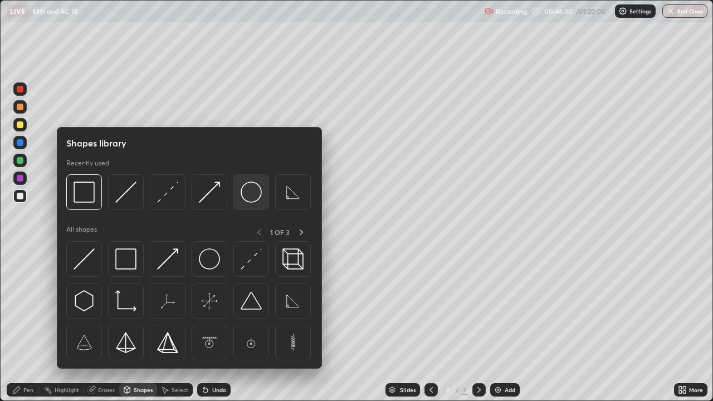
click at [252, 196] on img at bounding box center [251, 192] width 21 height 21
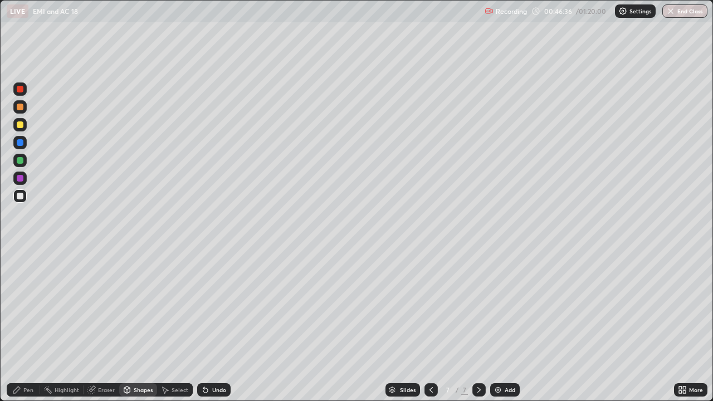
click at [138, 326] on div "Shapes" at bounding box center [143, 390] width 19 height 6
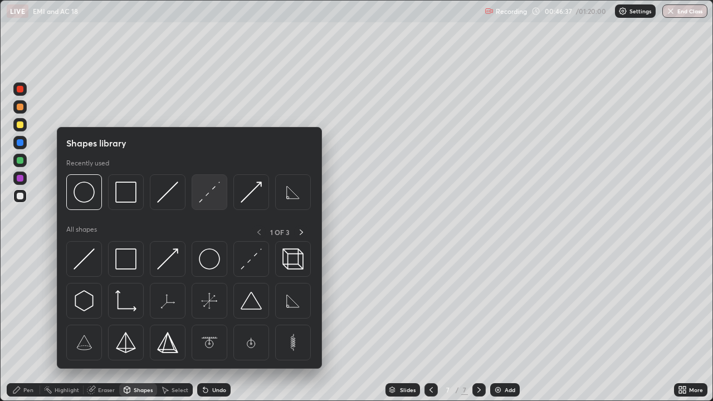
click at [216, 195] on img at bounding box center [209, 192] width 21 height 21
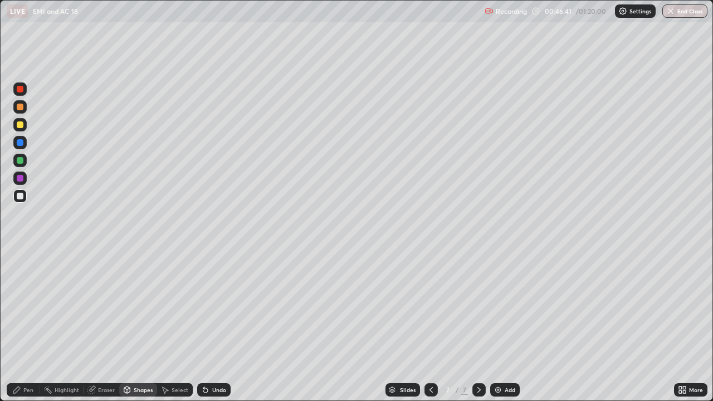
click at [22, 326] on div "Pen" at bounding box center [23, 390] width 33 height 13
click at [106, 326] on div "Eraser" at bounding box center [106, 390] width 17 height 6
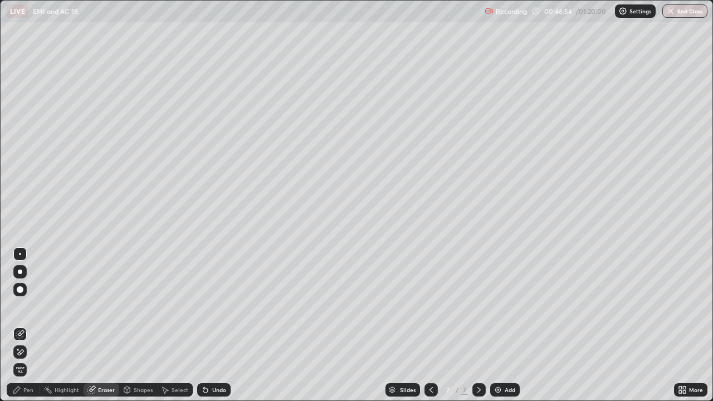
click at [140, 326] on div "Shapes" at bounding box center [143, 390] width 19 height 6
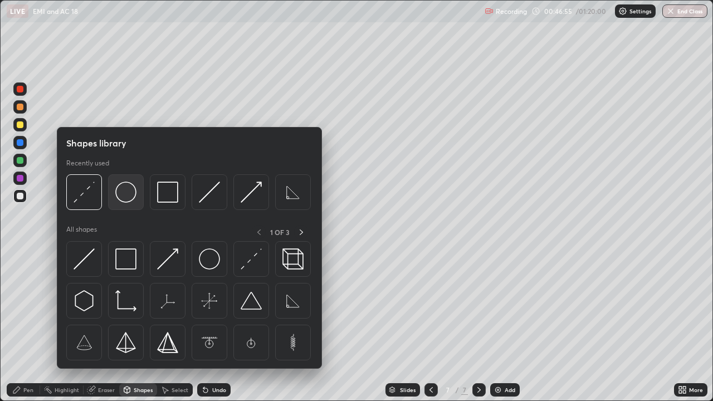
click at [128, 192] on img at bounding box center [125, 192] width 21 height 21
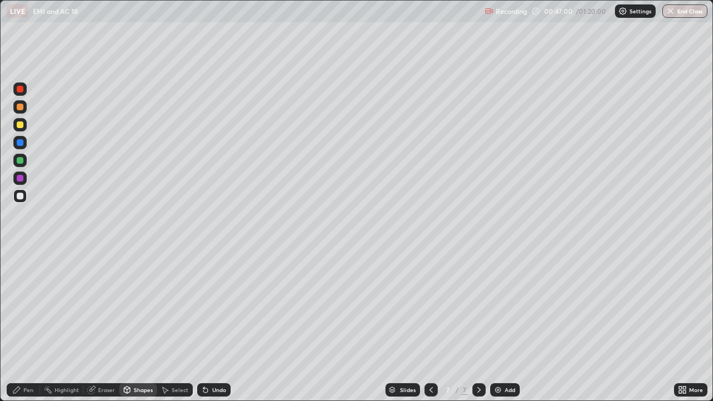
click at [109, 326] on div "Eraser" at bounding box center [102, 390] width 36 height 22
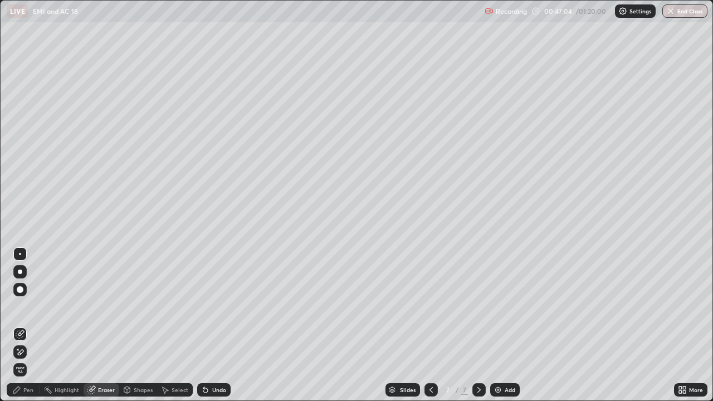
click at [215, 326] on div "Undo" at bounding box center [219, 390] width 14 height 6
click at [22, 326] on div "Pen" at bounding box center [23, 390] width 33 height 13
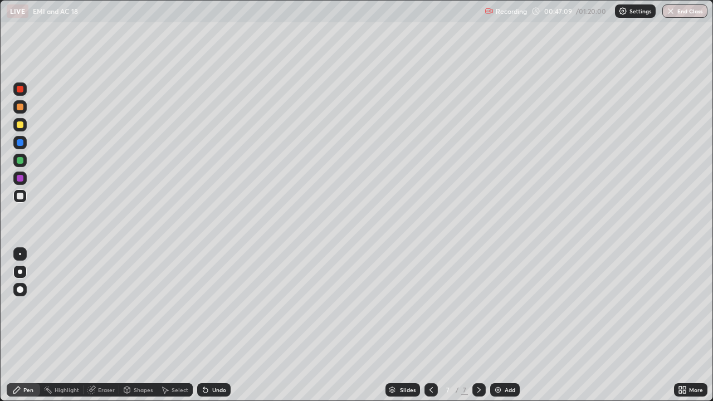
click at [18, 126] on div at bounding box center [20, 125] width 7 height 7
click at [137, 326] on div "Shapes" at bounding box center [143, 390] width 19 height 6
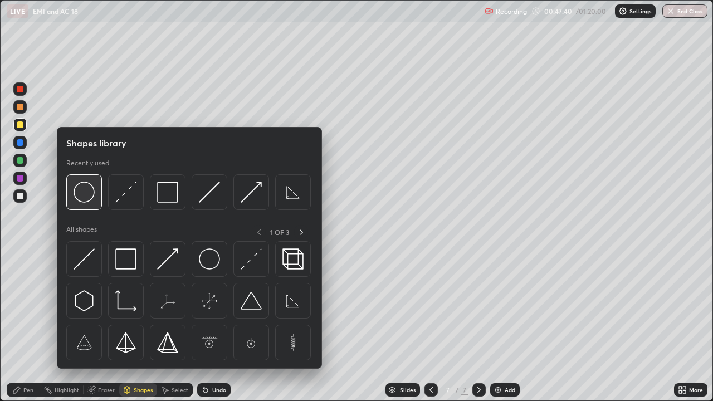
click at [82, 201] on img at bounding box center [84, 192] width 21 height 21
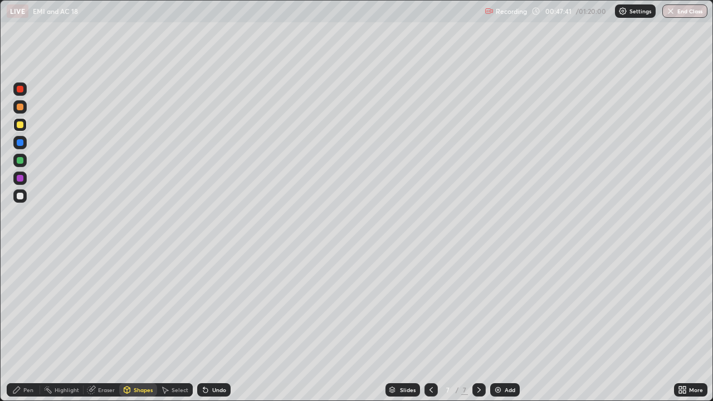
click at [20, 197] on div at bounding box center [20, 196] width 7 height 7
click at [109, 326] on div "Eraser" at bounding box center [106, 390] width 17 height 6
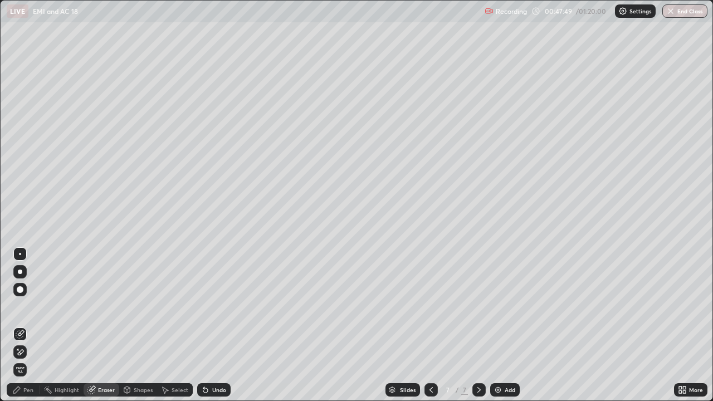
click at [181, 326] on div "Select" at bounding box center [180, 390] width 17 height 6
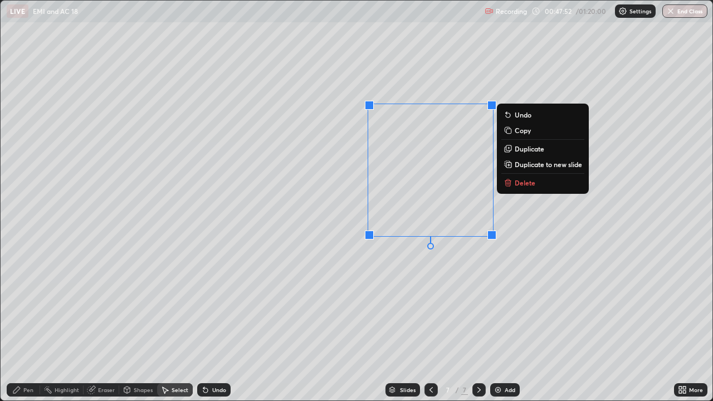
click at [537, 151] on p "Duplicate" at bounding box center [530, 148] width 30 height 9
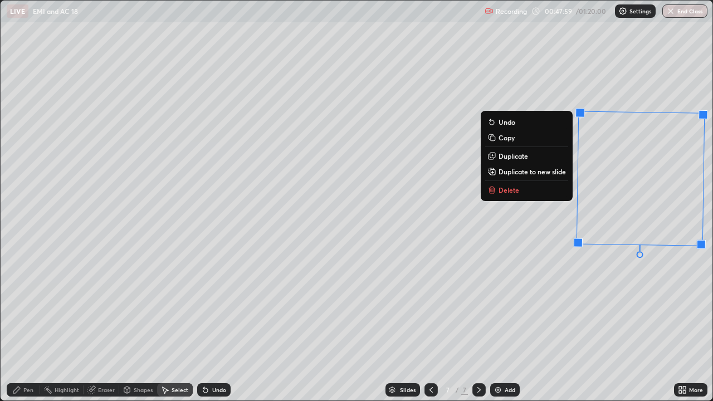
click at [140, 326] on div "Shapes" at bounding box center [143, 390] width 19 height 6
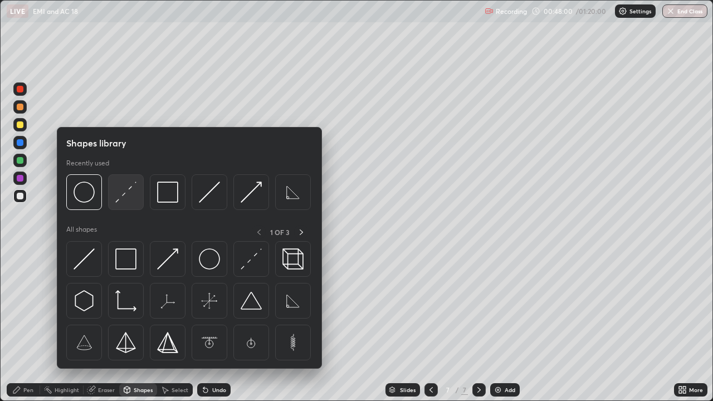
click at [128, 196] on img at bounding box center [125, 192] width 21 height 21
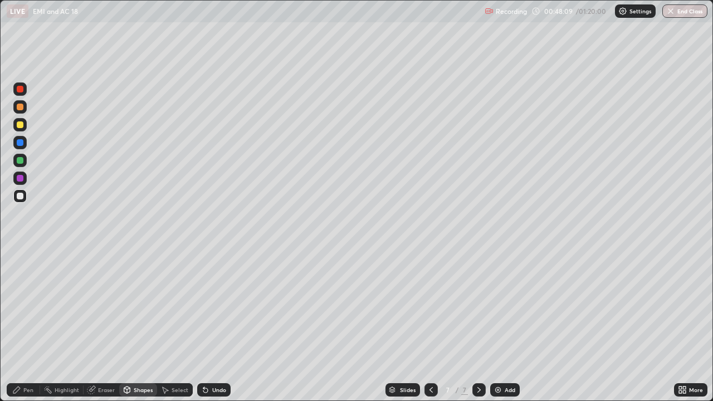
click at [31, 326] on div "Pen" at bounding box center [28, 390] width 10 height 6
click at [208, 326] on div "Undo" at bounding box center [213, 390] width 33 height 13
click at [20, 164] on div at bounding box center [19, 160] width 13 height 13
click at [126, 326] on icon at bounding box center [127, 390] width 6 height 2
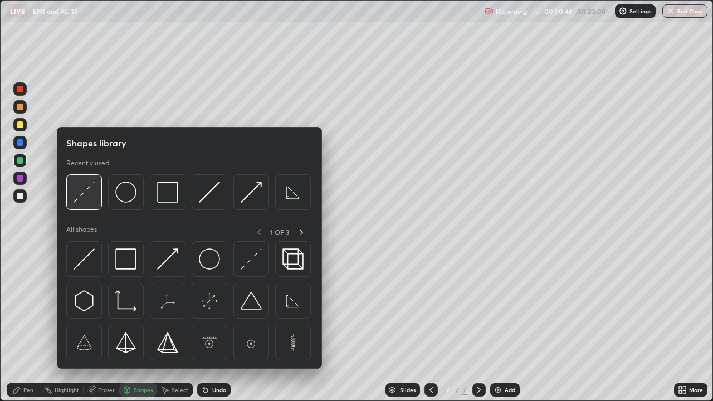
click at [91, 200] on img at bounding box center [84, 192] width 21 height 21
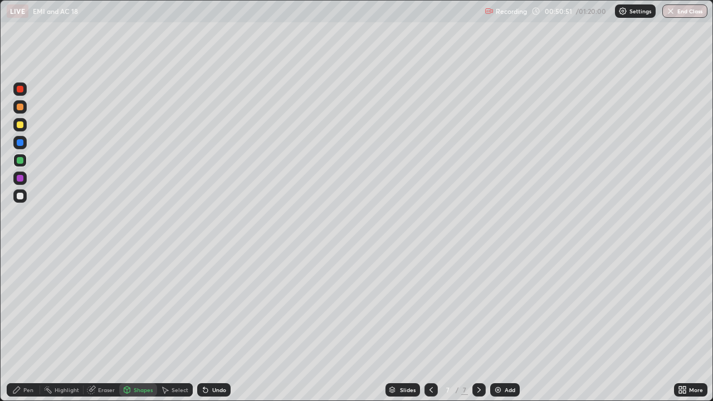
click at [26, 326] on div "Pen" at bounding box center [28, 390] width 10 height 6
click at [505, 326] on div "Add" at bounding box center [510, 390] width 11 height 6
click at [18, 196] on div at bounding box center [20, 196] width 7 height 7
click at [153, 326] on div "Shapes" at bounding box center [138, 390] width 38 height 13
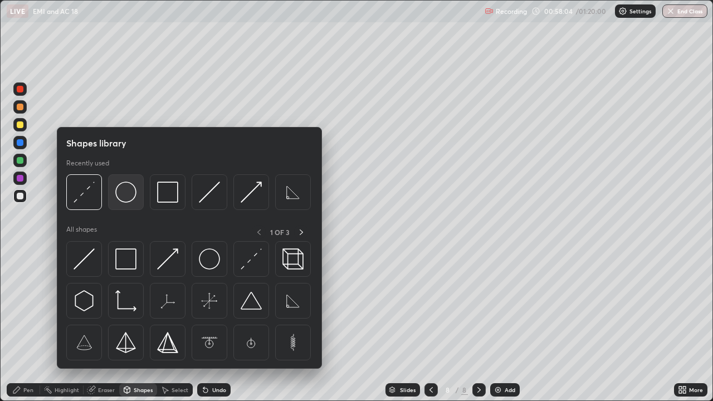
click at [130, 194] on img at bounding box center [125, 192] width 21 height 21
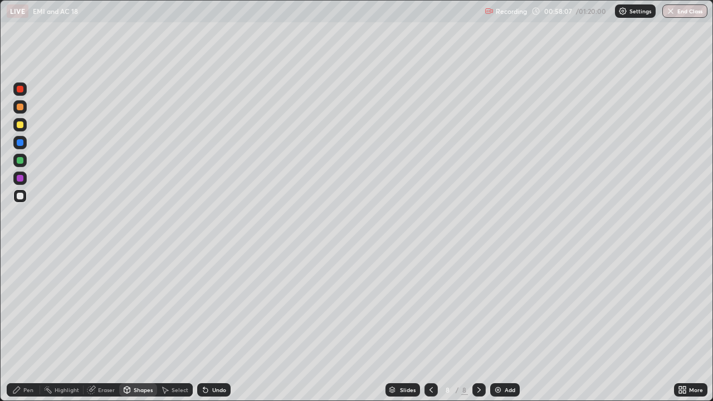
click at [111, 326] on div "Eraser" at bounding box center [106, 390] width 17 height 6
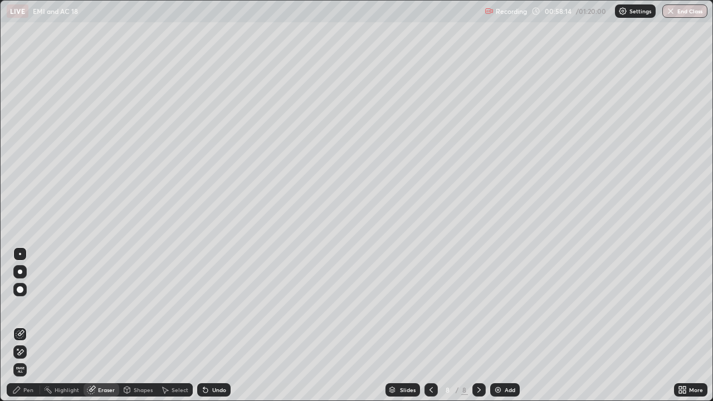
click at [148, 326] on div "Shapes" at bounding box center [143, 390] width 19 height 6
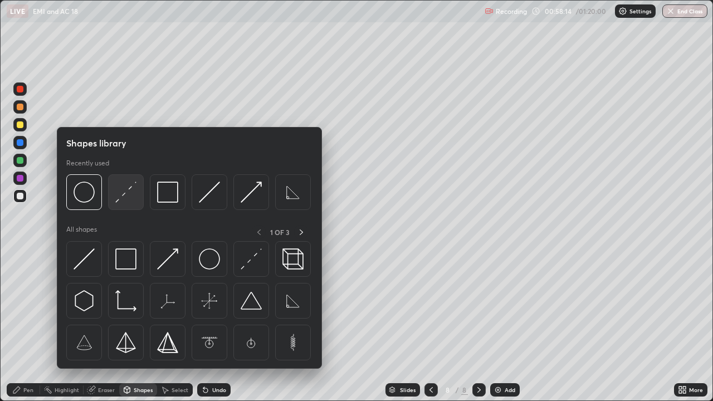
click at [130, 196] on img at bounding box center [125, 192] width 21 height 21
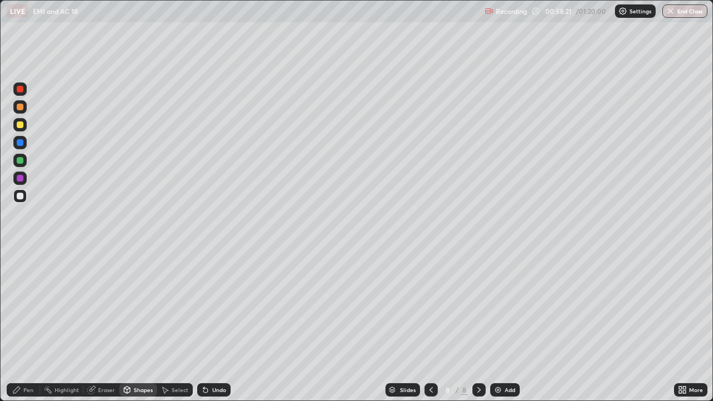
click at [145, 326] on div "Shapes" at bounding box center [143, 390] width 19 height 6
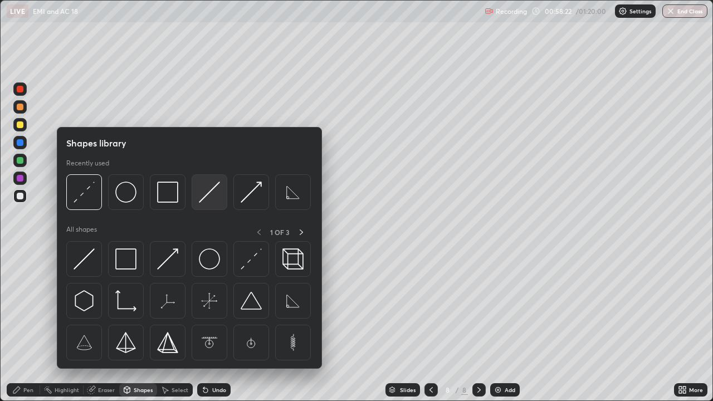
click at [214, 192] on img at bounding box center [209, 192] width 21 height 21
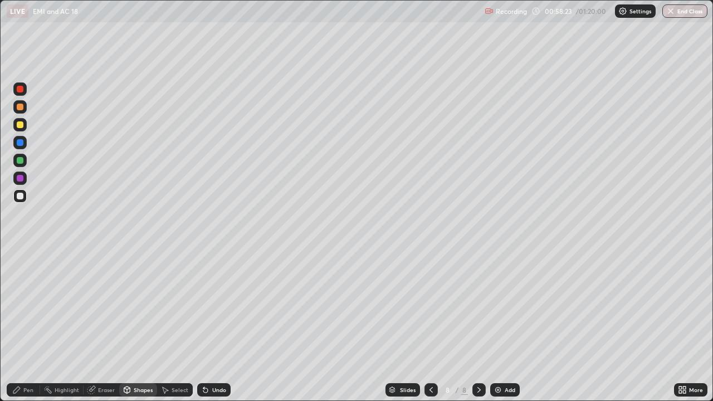
click at [20, 128] on div at bounding box center [20, 125] width 7 height 7
click at [26, 326] on div "Pen" at bounding box center [28, 390] width 10 height 6
click at [135, 326] on div "Shapes" at bounding box center [143, 390] width 19 height 6
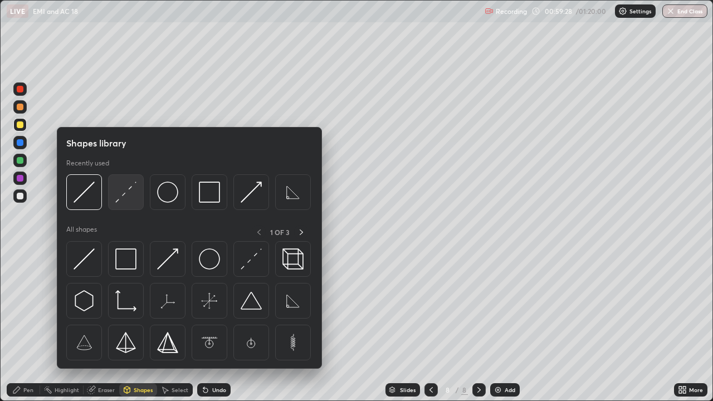
click at [135, 198] on img at bounding box center [125, 192] width 21 height 21
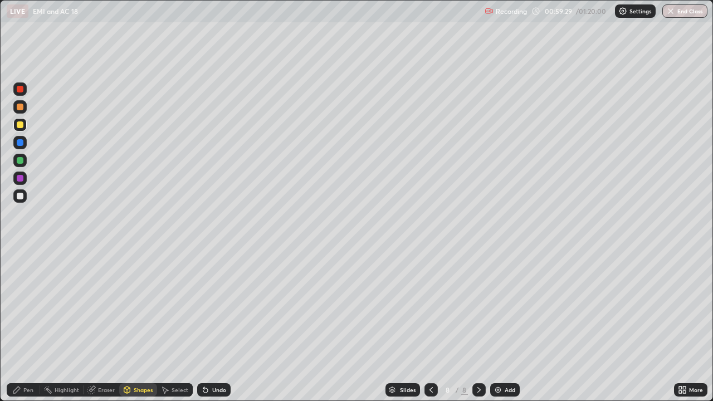
click at [26, 164] on div at bounding box center [19, 160] width 13 height 13
click at [24, 326] on div "Pen" at bounding box center [28, 390] width 10 height 6
click at [207, 326] on icon at bounding box center [205, 390] width 9 height 9
click at [146, 326] on div "Shapes" at bounding box center [143, 390] width 19 height 6
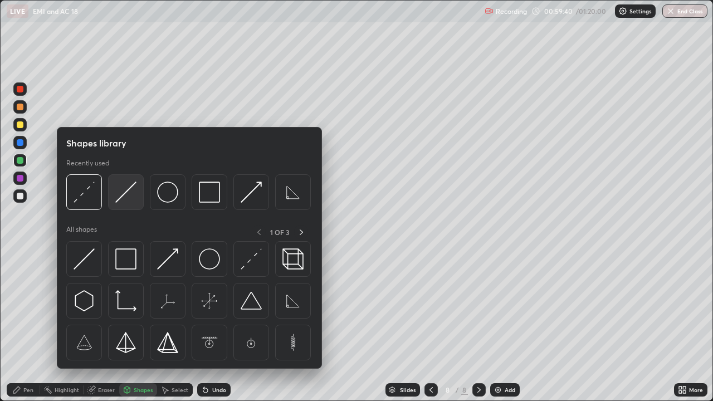
click at [126, 197] on img at bounding box center [125, 192] width 21 height 21
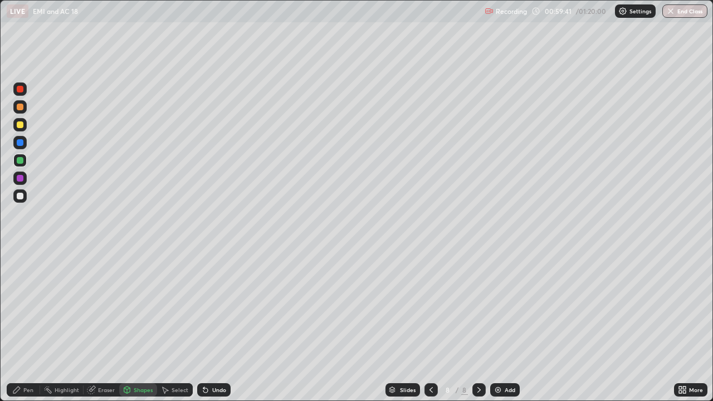
click at [21, 144] on div at bounding box center [20, 142] width 7 height 7
click at [28, 326] on div "Pen" at bounding box center [28, 390] width 10 height 6
click at [505, 326] on div "Add" at bounding box center [510, 390] width 11 height 6
click at [23, 199] on div at bounding box center [19, 196] width 13 height 13
click at [139, 326] on div "Shapes" at bounding box center [143, 390] width 19 height 6
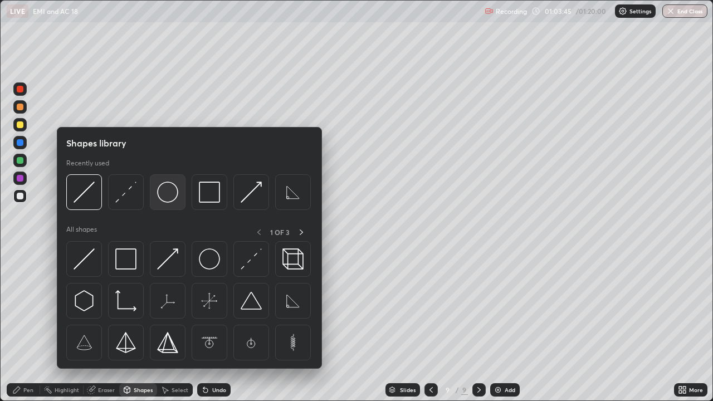
click at [169, 193] on img at bounding box center [167, 192] width 21 height 21
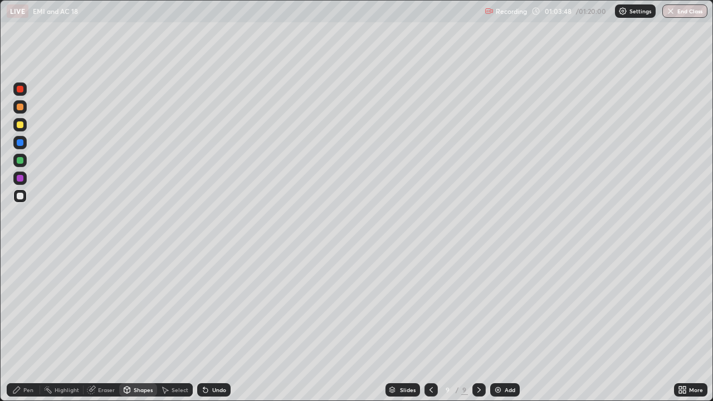
click at [104, 326] on div "Eraser" at bounding box center [106, 390] width 17 height 6
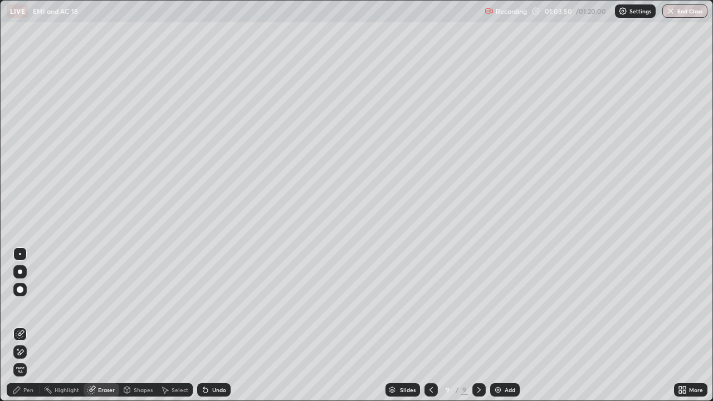
click at [137, 326] on div "Shapes" at bounding box center [143, 390] width 19 height 6
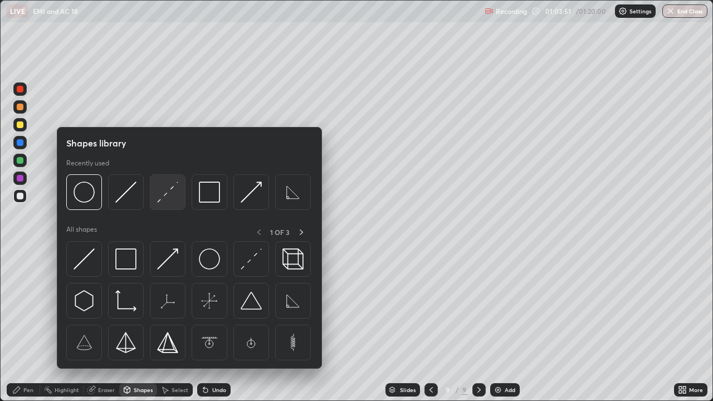
click at [164, 194] on img at bounding box center [167, 192] width 21 height 21
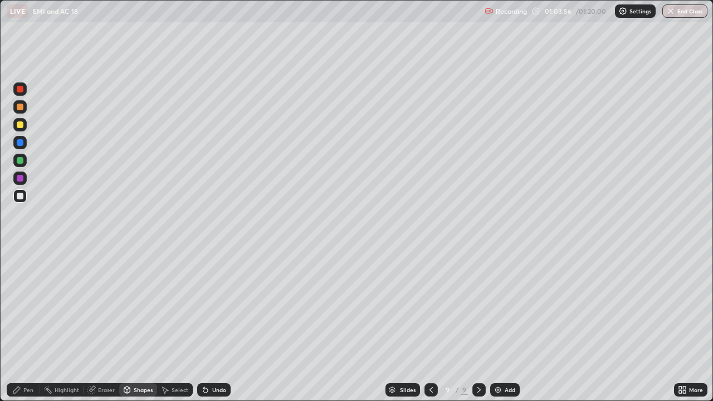
click at [171, 326] on div "Select" at bounding box center [175, 390] width 36 height 13
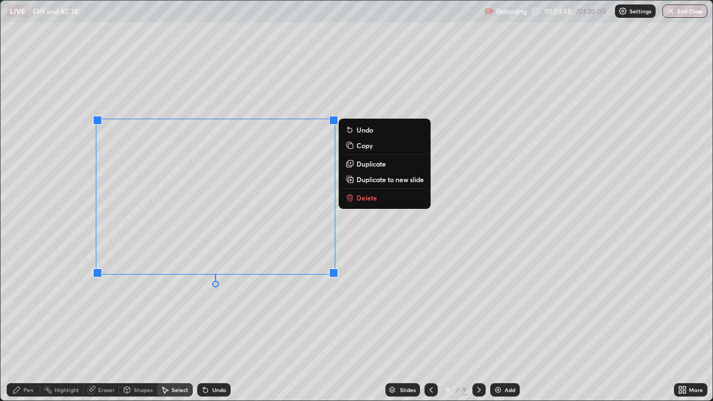
click at [375, 165] on p "Duplicate" at bounding box center [372, 163] width 30 height 9
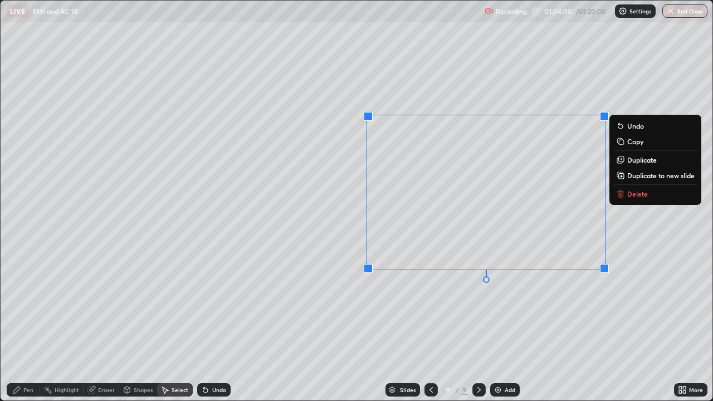
click at [639, 177] on p "Duplicate to new slide" at bounding box center [661, 175] width 67 height 9
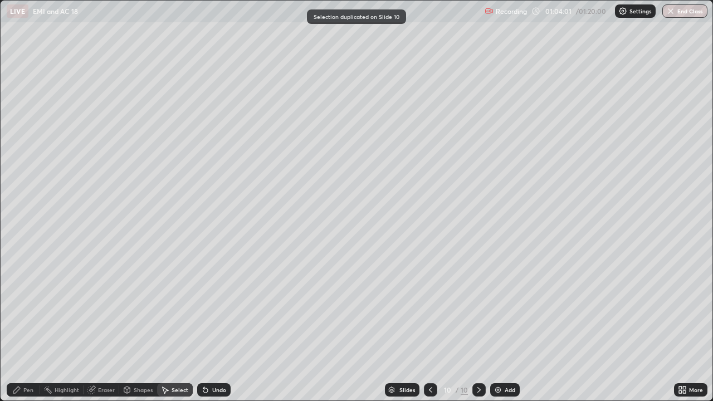
click at [432, 326] on icon at bounding box center [430, 390] width 9 height 9
click at [139, 326] on div "Shapes" at bounding box center [138, 390] width 38 height 13
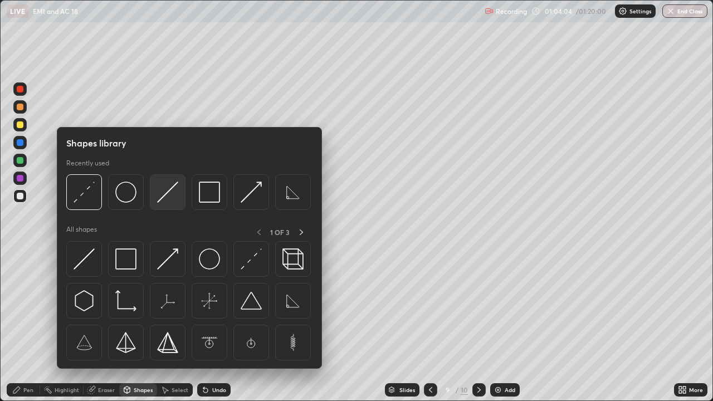
click at [167, 190] on img at bounding box center [167, 192] width 21 height 21
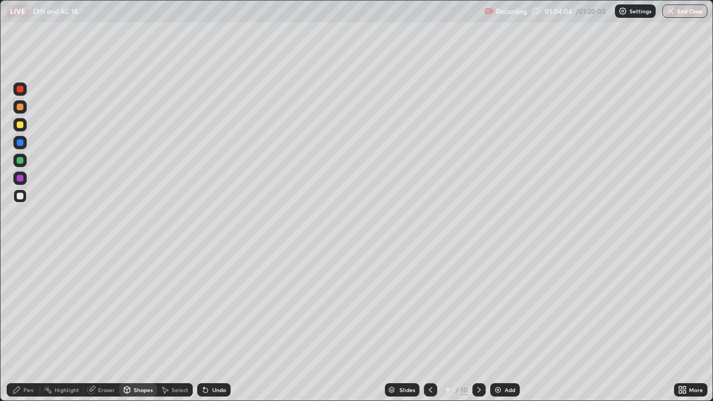
click at [23, 126] on div at bounding box center [20, 125] width 7 height 7
click at [23, 326] on div "Pen" at bounding box center [23, 390] width 33 height 13
click at [138, 326] on div "Shapes" at bounding box center [143, 390] width 19 height 6
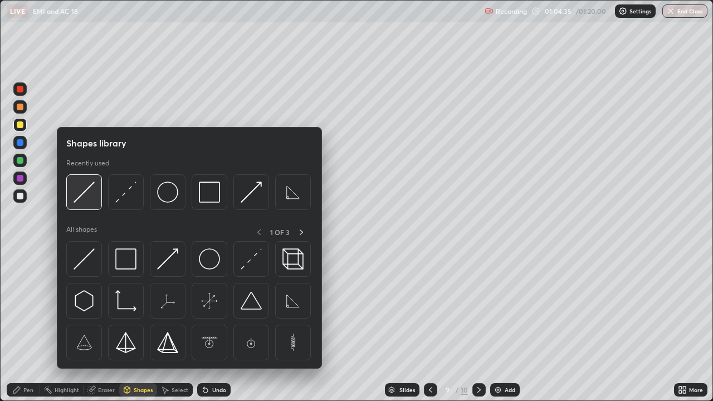
click at [90, 192] on img at bounding box center [84, 192] width 21 height 21
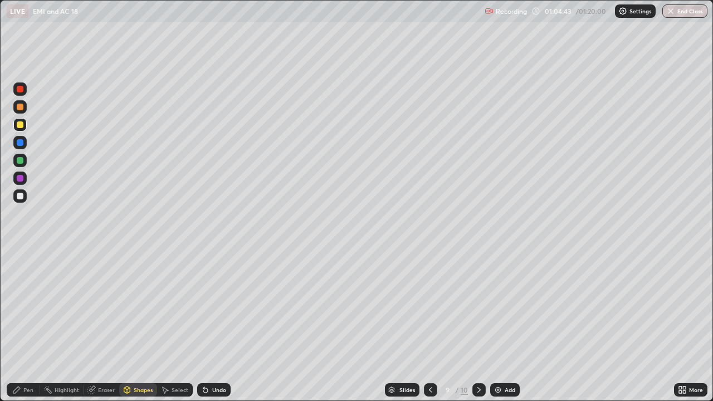
click at [29, 326] on div "Pen" at bounding box center [28, 390] width 10 height 6
click at [21, 158] on div at bounding box center [20, 160] width 7 height 7
click at [478, 326] on icon at bounding box center [479, 390] width 9 height 9
click at [132, 326] on div "Shapes" at bounding box center [138, 390] width 38 height 13
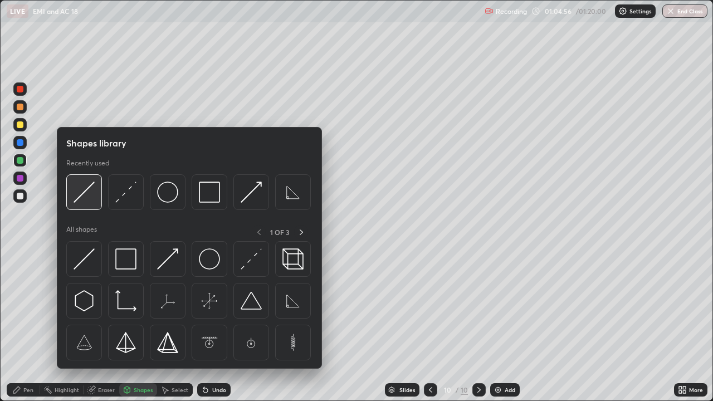
click at [82, 195] on img at bounding box center [84, 192] width 21 height 21
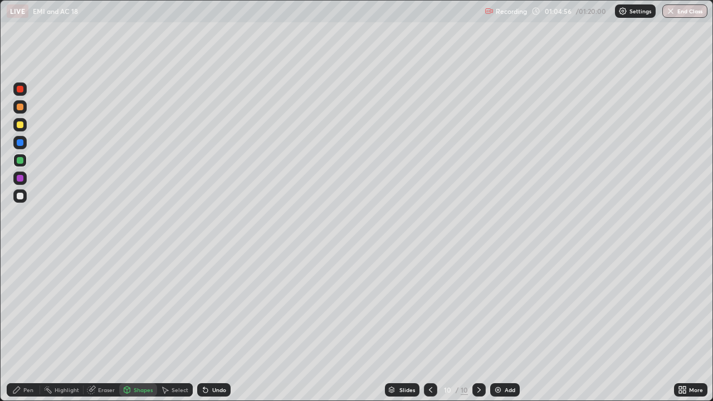
click at [19, 124] on div at bounding box center [20, 125] width 7 height 7
click at [33, 326] on div "Pen" at bounding box center [28, 390] width 10 height 6
click at [431, 326] on icon at bounding box center [430, 390] width 9 height 9
click at [479, 326] on icon at bounding box center [479, 390] width 3 height 6
click at [508, 326] on div "Add" at bounding box center [510, 390] width 11 height 6
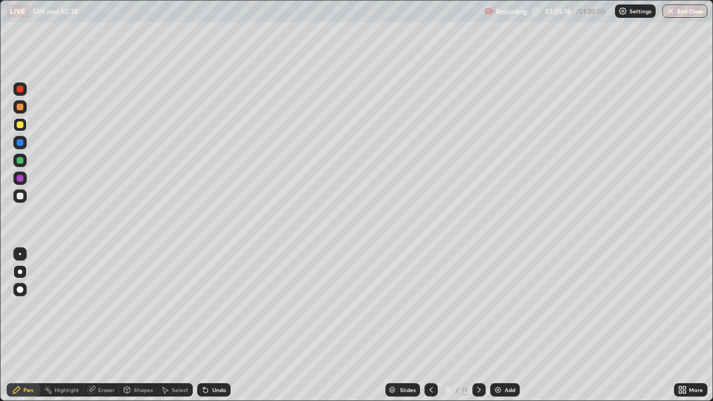
click at [21, 196] on div at bounding box center [20, 196] width 7 height 7
click at [21, 326] on div "Pen" at bounding box center [23, 390] width 33 height 13
click at [141, 326] on div "Shapes" at bounding box center [143, 390] width 19 height 6
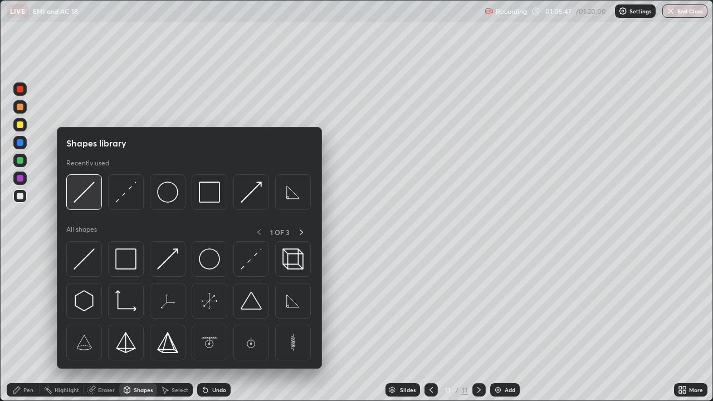
click at [93, 190] on img at bounding box center [84, 192] width 21 height 21
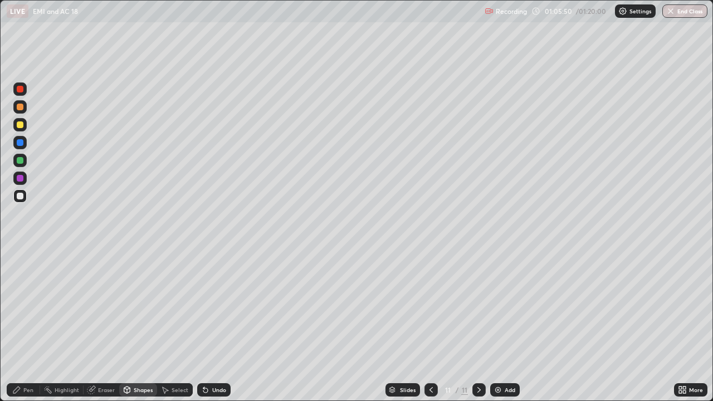
click at [146, 326] on div "Shapes" at bounding box center [143, 390] width 19 height 6
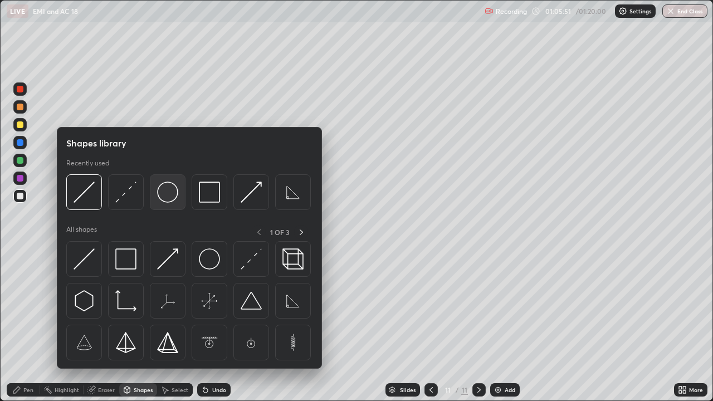
click at [167, 192] on img at bounding box center [167, 192] width 21 height 21
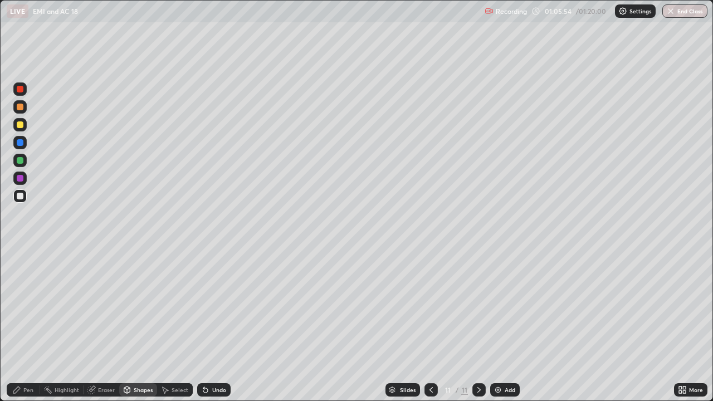
click at [106, 326] on div "Eraser" at bounding box center [106, 390] width 17 height 6
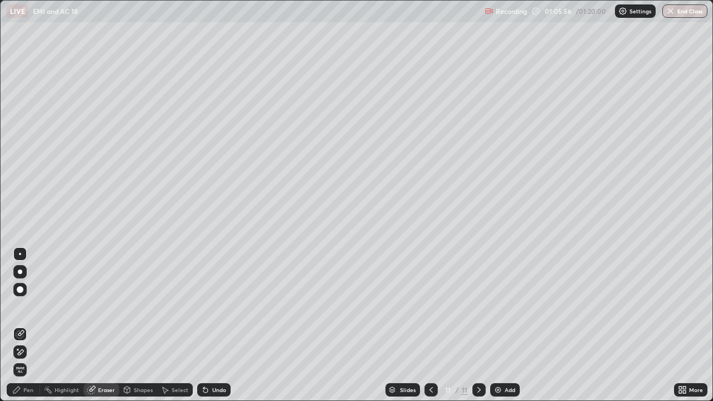
click at [132, 326] on div "Shapes" at bounding box center [138, 390] width 38 height 13
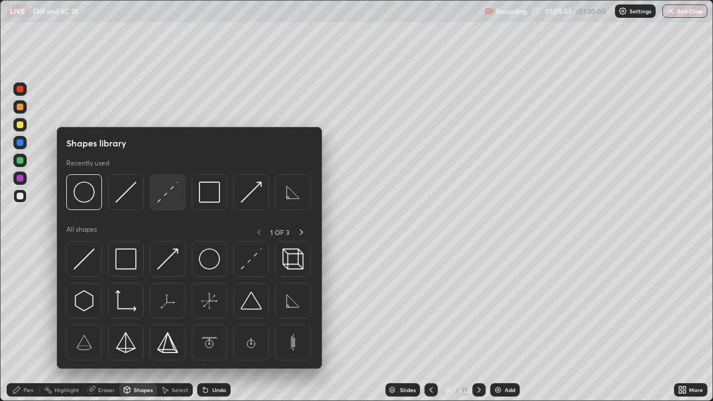
click at [162, 188] on img at bounding box center [167, 192] width 21 height 21
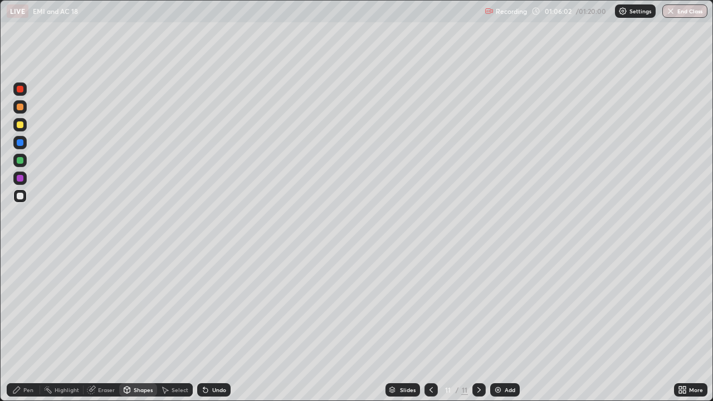
click at [175, 326] on div "Select" at bounding box center [175, 390] width 36 height 13
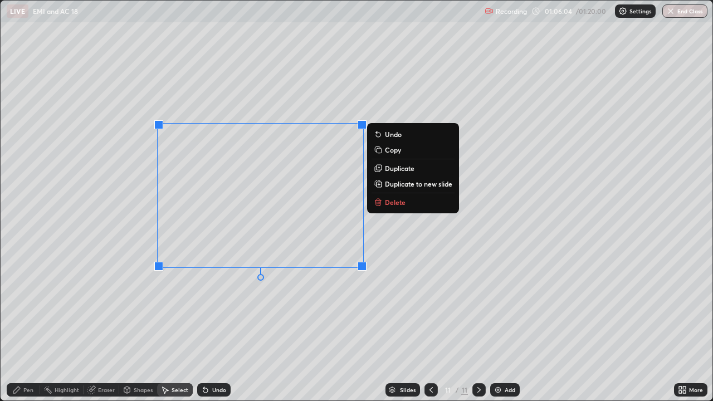
click at [391, 184] on p "Duplicate to new slide" at bounding box center [418, 183] width 67 height 9
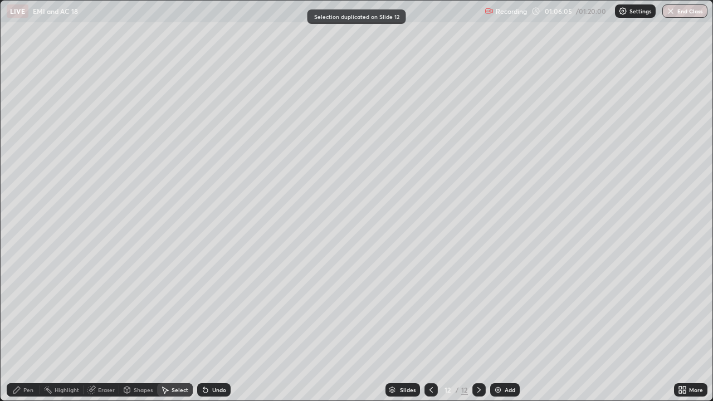
click at [430, 326] on icon at bounding box center [431, 390] width 3 height 6
click at [20, 326] on icon at bounding box center [16, 390] width 9 height 9
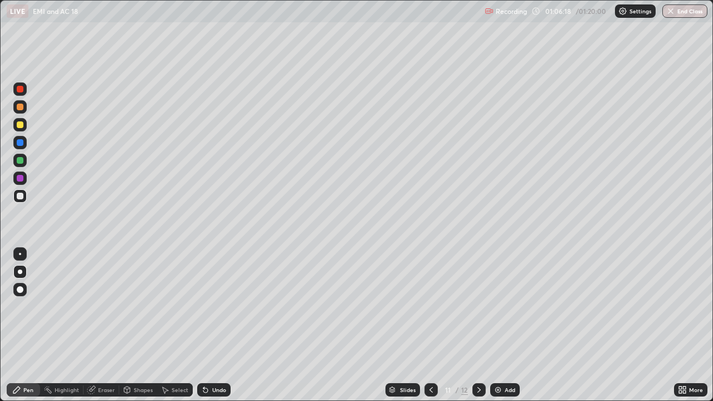
click at [140, 326] on div "Shapes" at bounding box center [143, 390] width 19 height 6
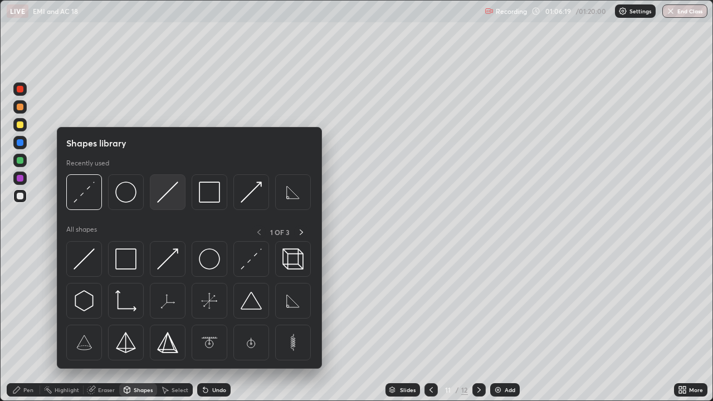
click at [171, 198] on img at bounding box center [167, 192] width 21 height 21
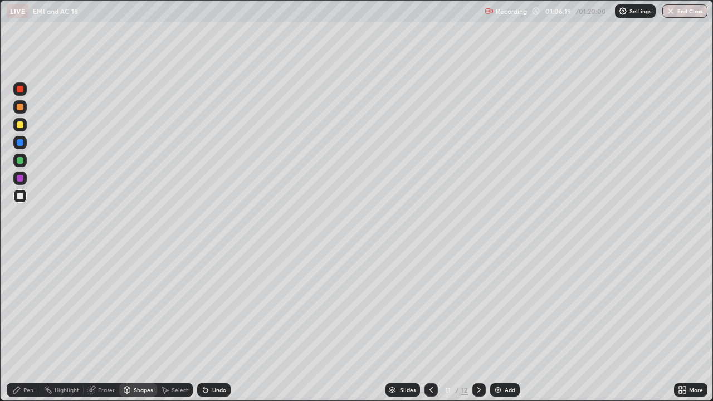
click at [20, 126] on div at bounding box center [20, 125] width 7 height 7
click at [18, 326] on div "Pen" at bounding box center [23, 390] width 33 height 13
click at [19, 196] on div at bounding box center [20, 196] width 7 height 7
click at [27, 326] on div "Pen" at bounding box center [23, 390] width 33 height 13
click at [477, 326] on icon at bounding box center [479, 390] width 9 height 9
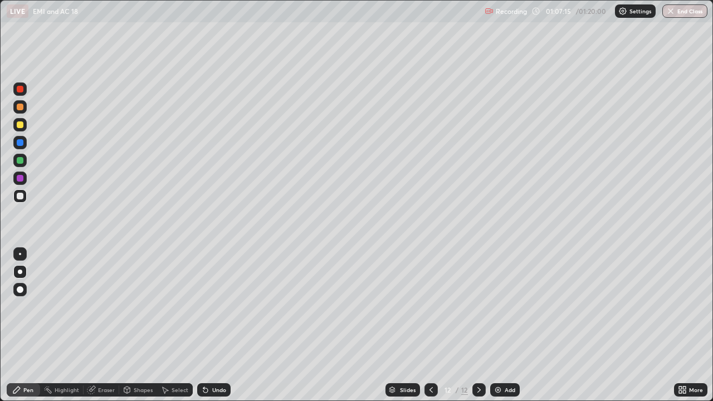
click at [22, 122] on div at bounding box center [20, 125] width 7 height 7
click at [136, 326] on div "Shapes" at bounding box center [143, 390] width 19 height 6
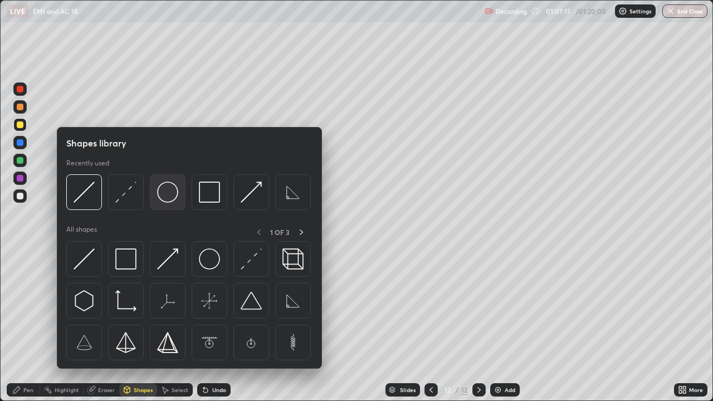
click at [172, 195] on img at bounding box center [167, 192] width 21 height 21
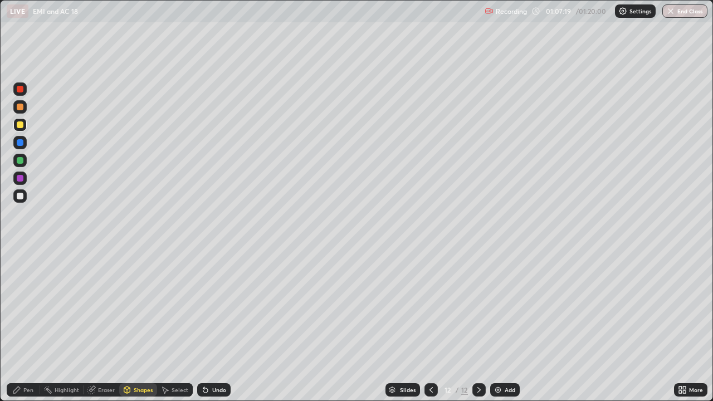
click at [133, 326] on div "Shapes" at bounding box center [138, 390] width 38 height 13
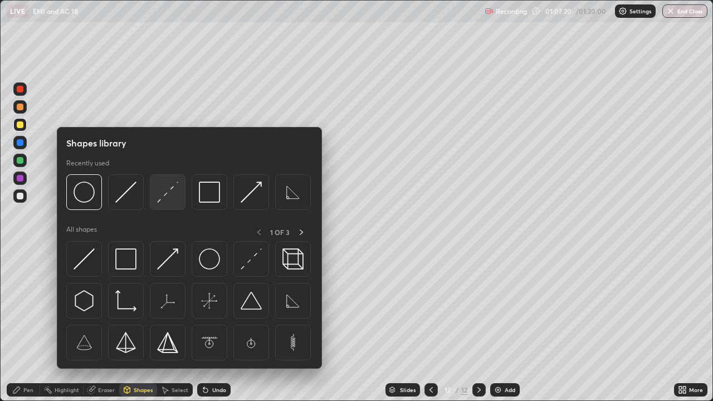
click at [176, 198] on img at bounding box center [167, 192] width 21 height 21
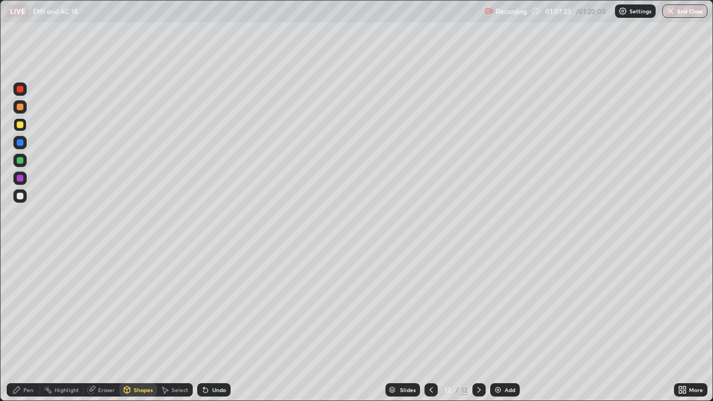
click at [14, 326] on icon at bounding box center [16, 390] width 7 height 7
click at [20, 108] on div at bounding box center [20, 107] width 7 height 7
click at [139, 326] on div "Shapes" at bounding box center [143, 390] width 19 height 6
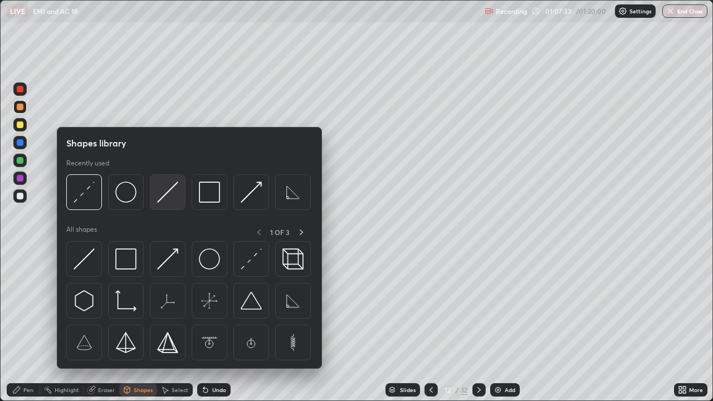
click at [168, 195] on img at bounding box center [167, 192] width 21 height 21
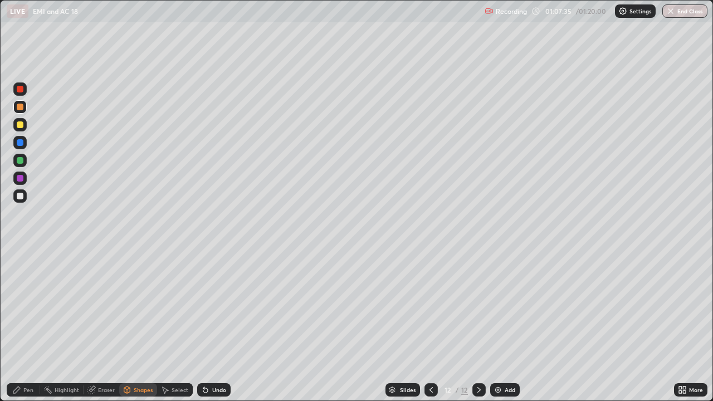
click at [21, 159] on div at bounding box center [20, 160] width 7 height 7
click at [17, 326] on icon at bounding box center [16, 390] width 7 height 7
click at [430, 326] on icon at bounding box center [431, 390] width 9 height 9
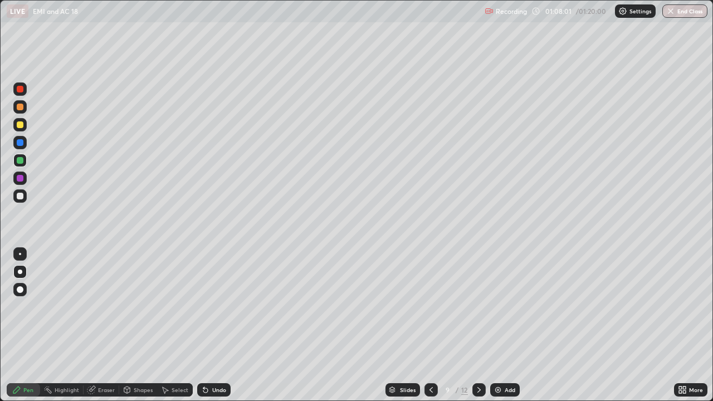
click at [429, 326] on icon at bounding box center [431, 390] width 9 height 9
click at [478, 326] on icon at bounding box center [479, 390] width 9 height 9
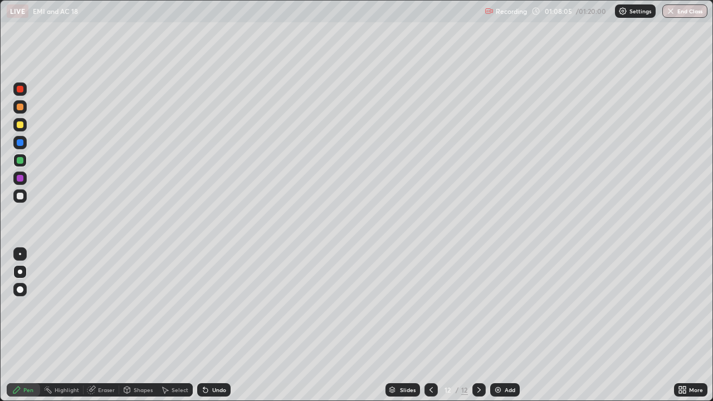
click at [478, 326] on icon at bounding box center [479, 390] width 9 height 9
click at [476, 326] on icon at bounding box center [479, 390] width 9 height 9
click at [134, 326] on div "Shapes" at bounding box center [143, 390] width 19 height 6
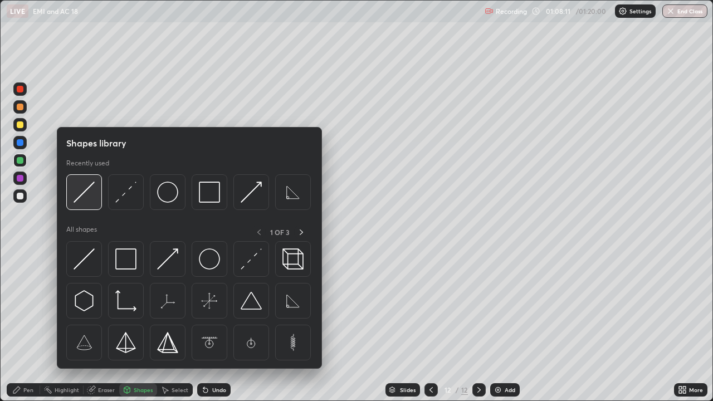
click at [90, 200] on img at bounding box center [84, 192] width 21 height 21
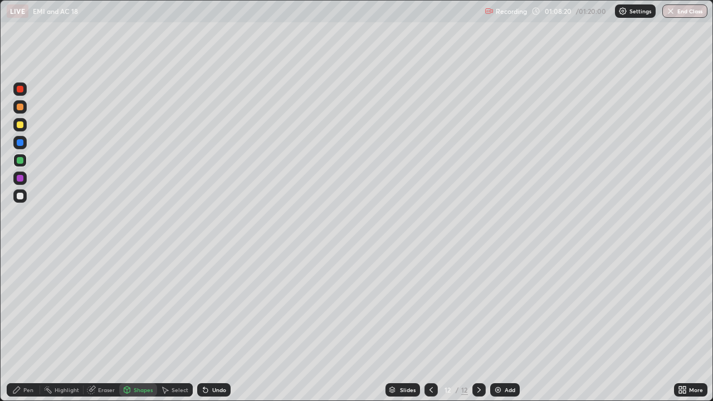
click at [21, 326] on div "Pen" at bounding box center [23, 390] width 33 height 13
click at [138, 326] on div "Shapes" at bounding box center [143, 390] width 19 height 6
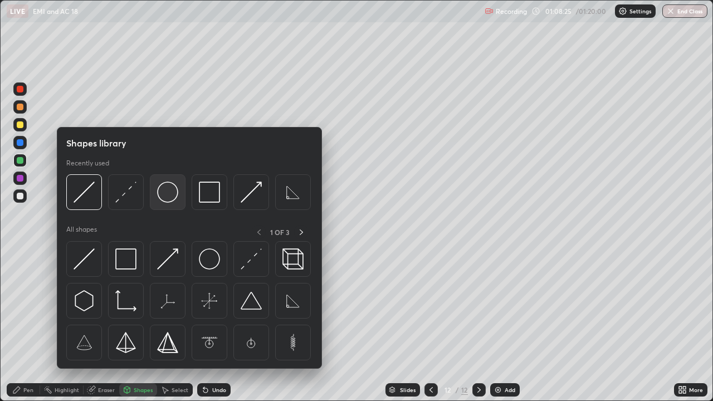
click at [169, 193] on img at bounding box center [167, 192] width 21 height 21
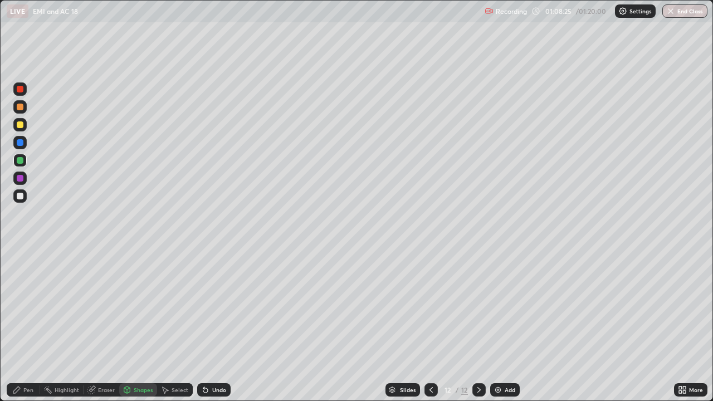
click at [19, 180] on div at bounding box center [20, 178] width 7 height 7
click at [25, 326] on div "Pen" at bounding box center [28, 390] width 10 height 6
click at [19, 196] on div at bounding box center [20, 196] width 7 height 7
click at [428, 326] on div at bounding box center [431, 390] width 13 height 13
click at [431, 326] on icon at bounding box center [431, 390] width 9 height 9
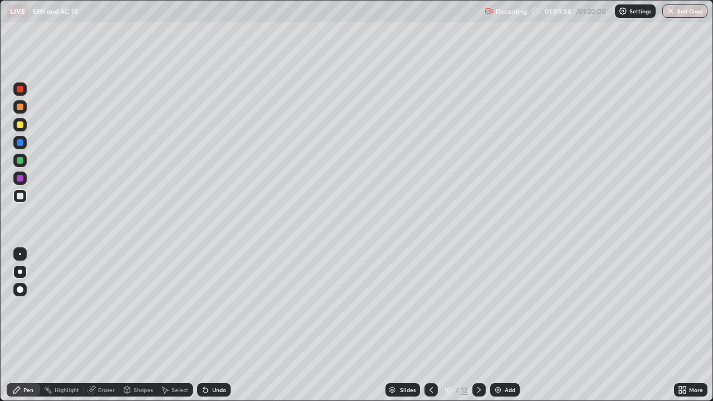
click at [433, 326] on icon at bounding box center [431, 390] width 9 height 9
click at [430, 326] on icon at bounding box center [431, 390] width 9 height 9
click at [483, 326] on div at bounding box center [479, 390] width 13 height 13
click at [480, 326] on icon at bounding box center [479, 390] width 9 height 9
click at [477, 326] on icon at bounding box center [479, 390] width 9 height 9
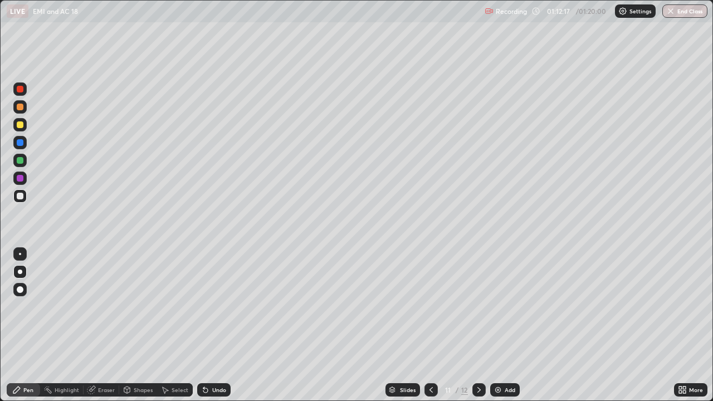
click at [478, 326] on icon at bounding box center [479, 390] width 9 height 9
click at [429, 326] on icon at bounding box center [431, 390] width 9 height 9
click at [478, 326] on icon at bounding box center [479, 390] width 9 height 9
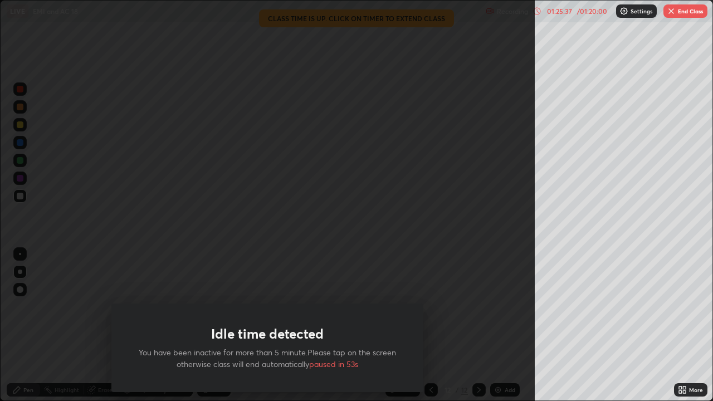
click at [373, 267] on div "Idle time detected You have been inactive for more than 5 minute.Please tap on …" at bounding box center [267, 200] width 535 height 401
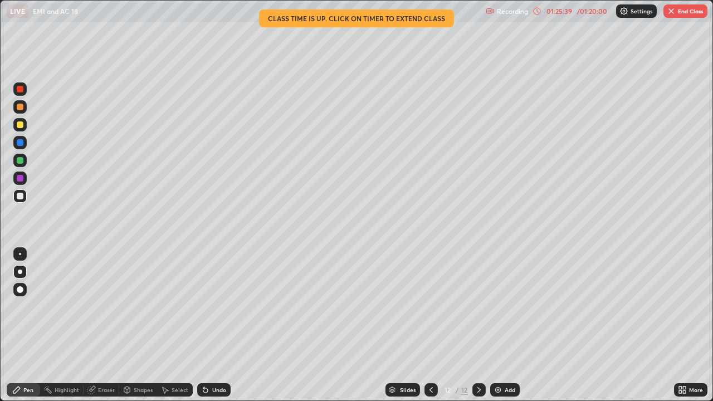
click at [681, 9] on button "End Class" at bounding box center [686, 10] width 44 height 13
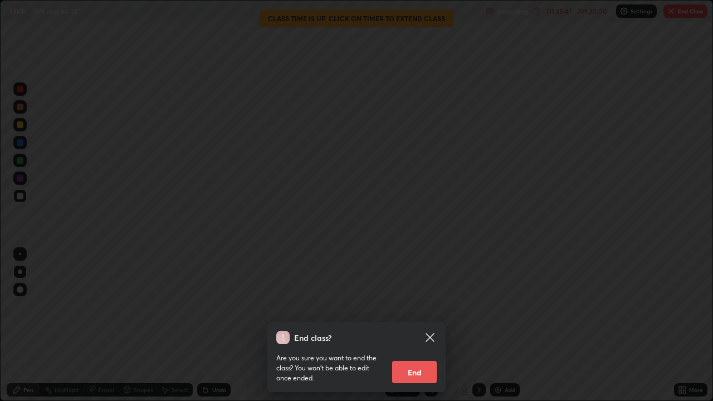
click at [412, 326] on button "End" at bounding box center [414, 372] width 45 height 22
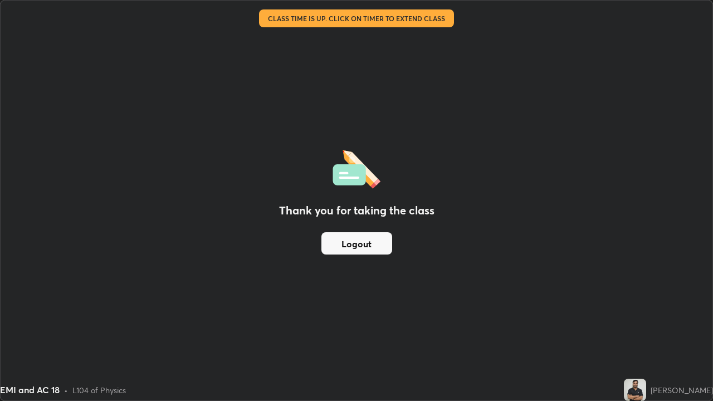
click at [368, 238] on button "Logout" at bounding box center [357, 243] width 71 height 22
click at [358, 243] on button "Logout" at bounding box center [357, 243] width 71 height 22
click at [352, 242] on button "Logout" at bounding box center [357, 243] width 71 height 22
click at [351, 244] on button "Logout" at bounding box center [357, 243] width 71 height 22
click at [350, 249] on button "Logout" at bounding box center [357, 243] width 71 height 22
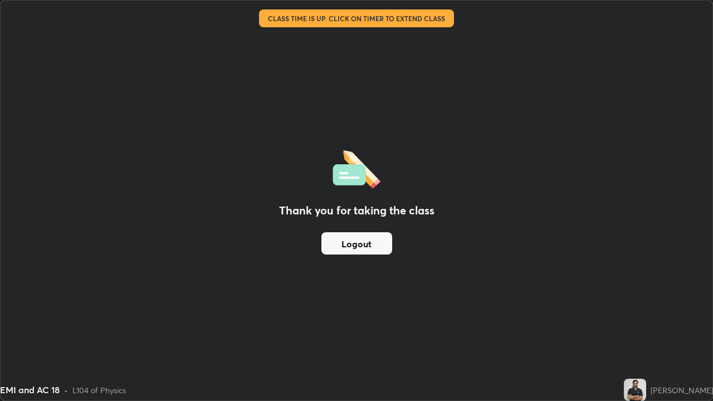
click at [348, 253] on button "Logout" at bounding box center [357, 243] width 71 height 22
